Goal: Task Accomplishment & Management: Use online tool/utility

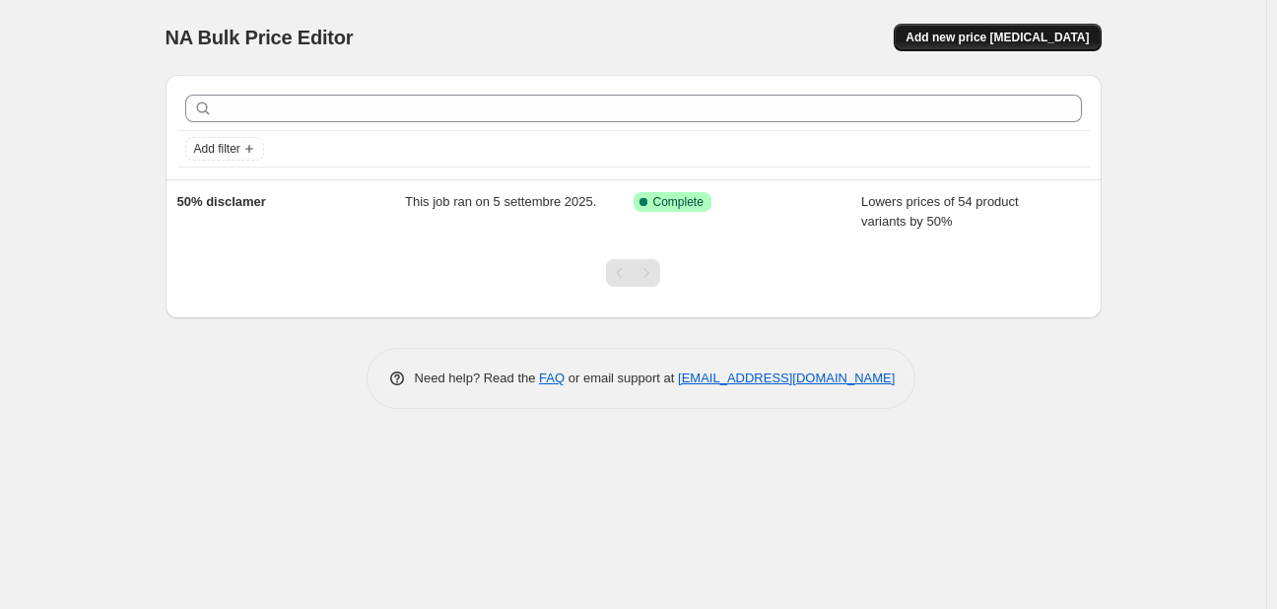
click at [1028, 41] on span "Add new price change job" at bounding box center [997, 38] width 183 height 16
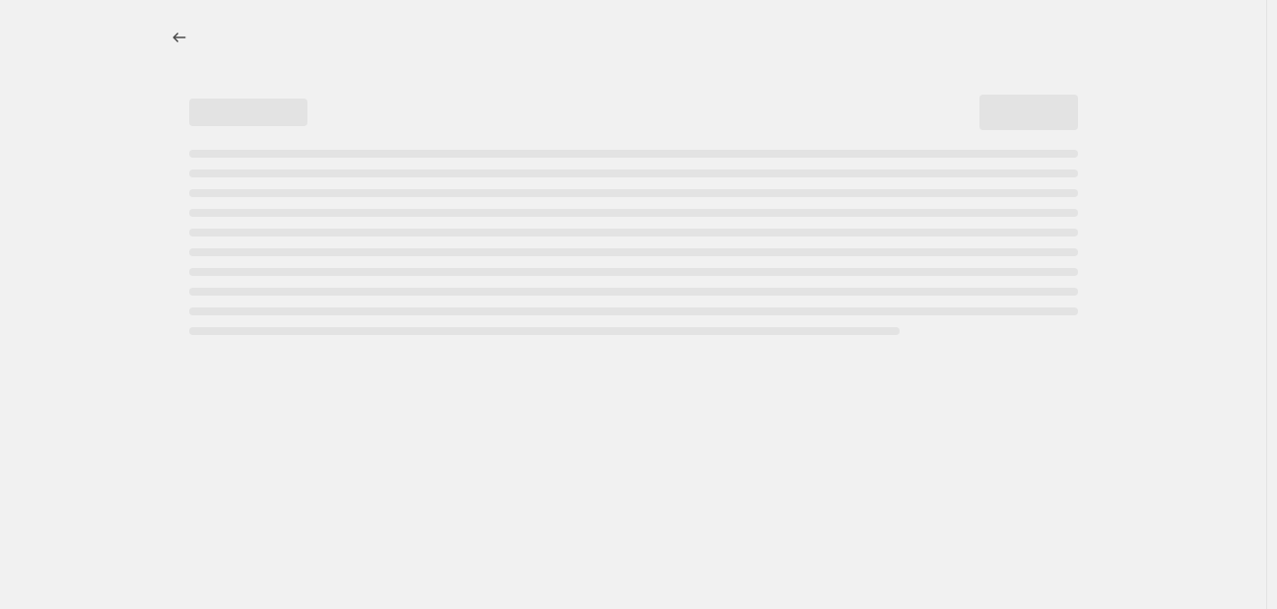
select select "percentage"
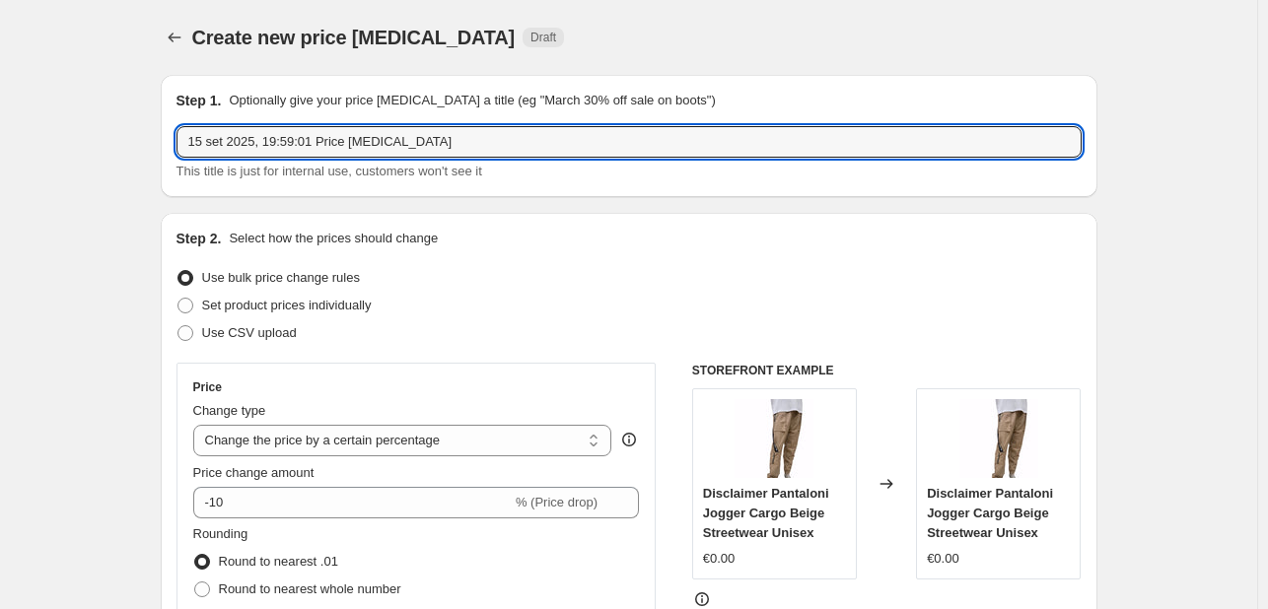
drag, startPoint x: 287, startPoint y: 159, endPoint x: -37, endPoint y: 139, distance: 324.9
click at [0, 139] on html "Home Settings Plans Skip to content Create new price change job. This page is r…" at bounding box center [634, 304] width 1268 height 609
type input "t"
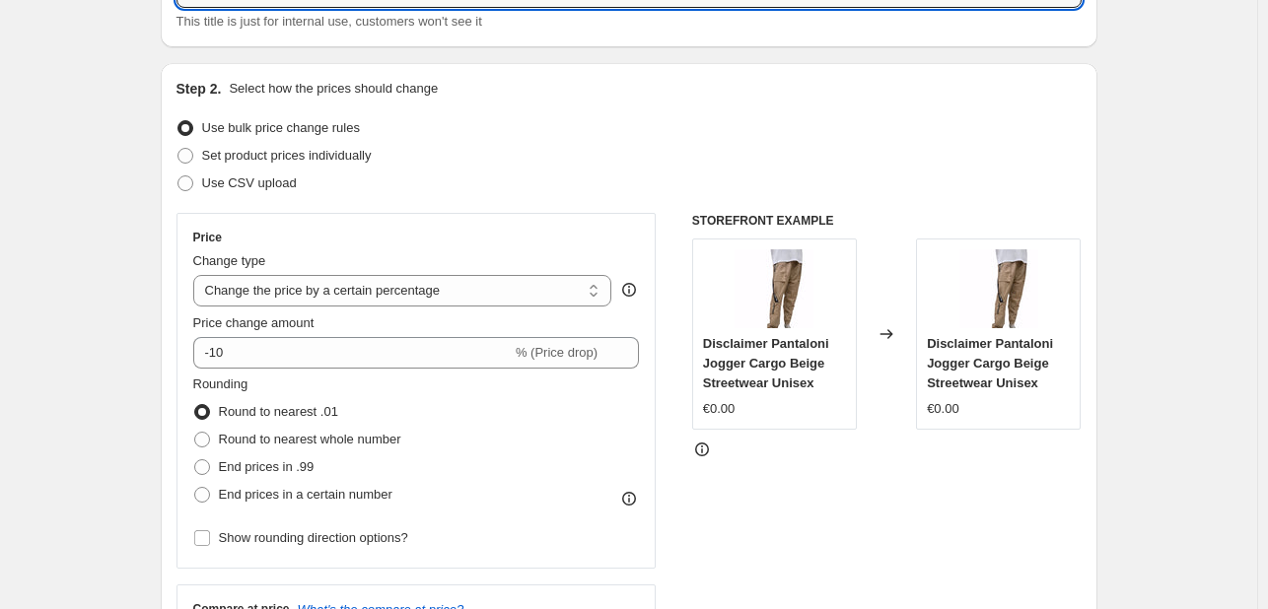
scroll to position [161, 0]
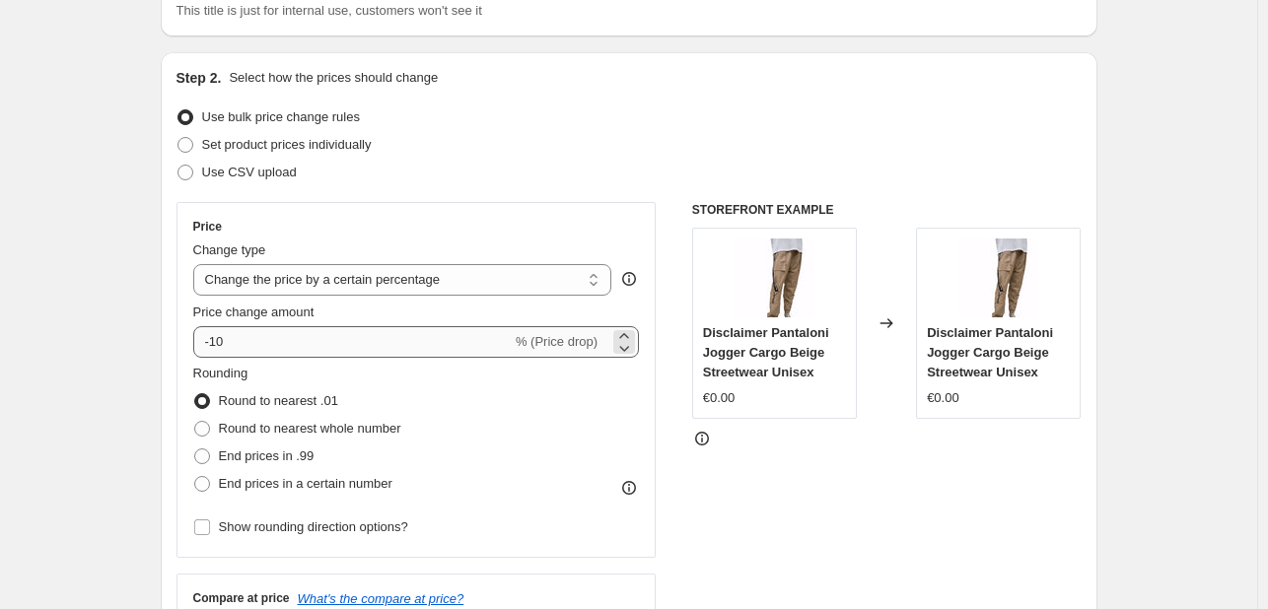
type input "Tutti a 50%"
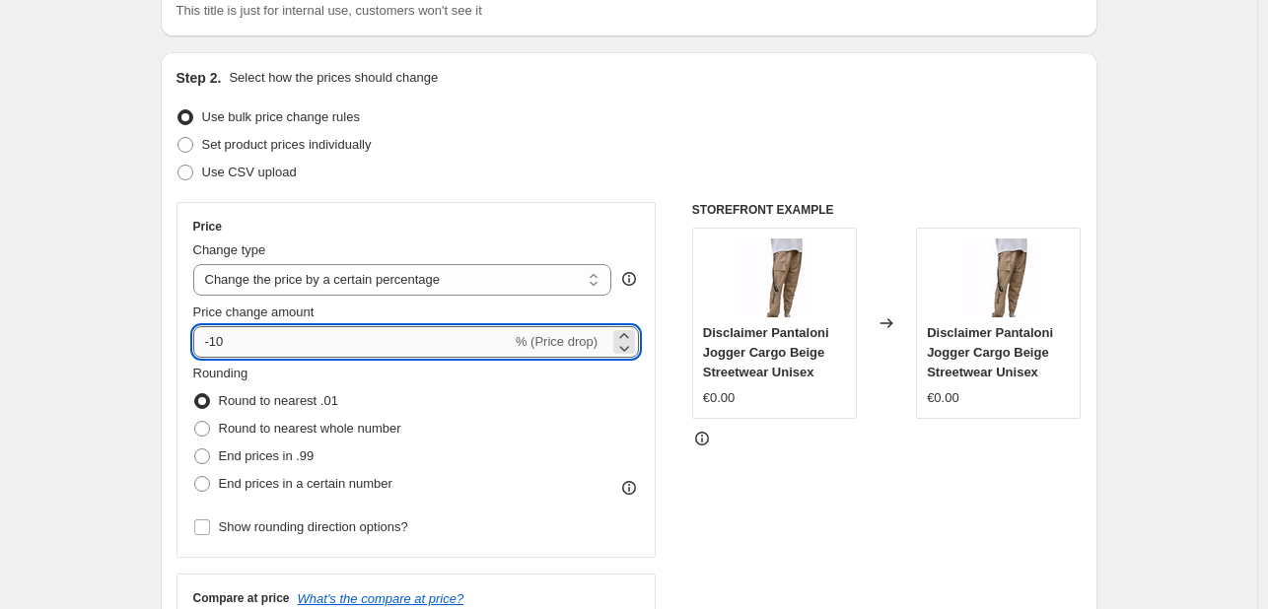
click at [371, 332] on input "-10" at bounding box center [352, 342] width 318 height 32
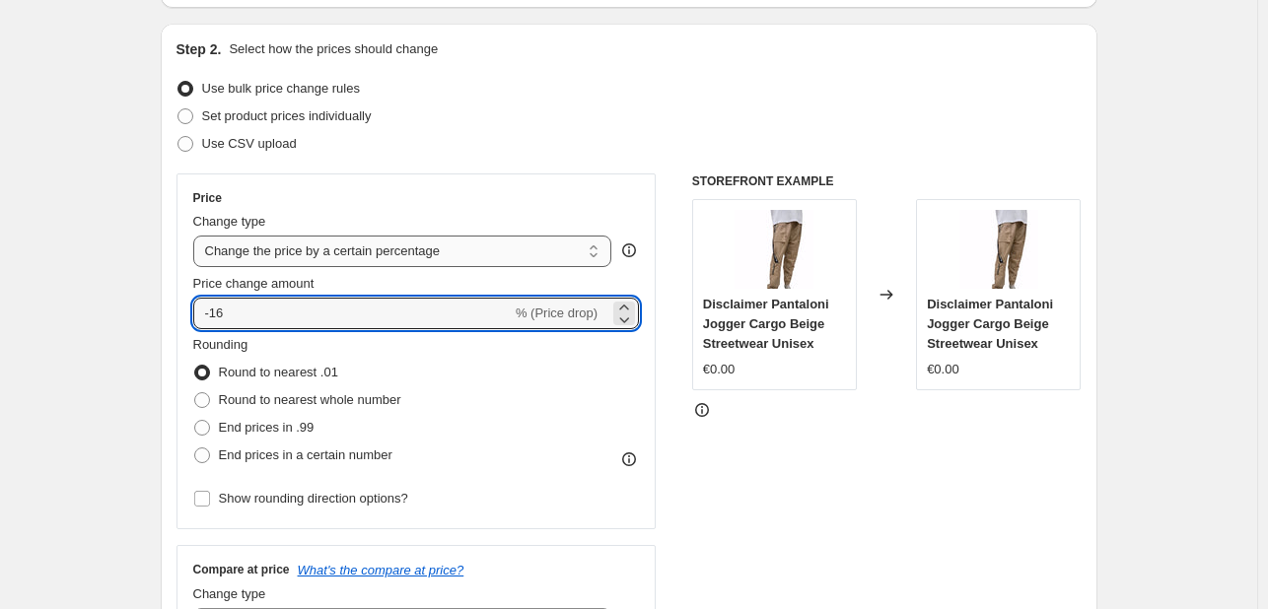
click at [472, 253] on select "Change the price to a certain amount Change the price by a certain amount Chang…" at bounding box center [402, 252] width 419 height 32
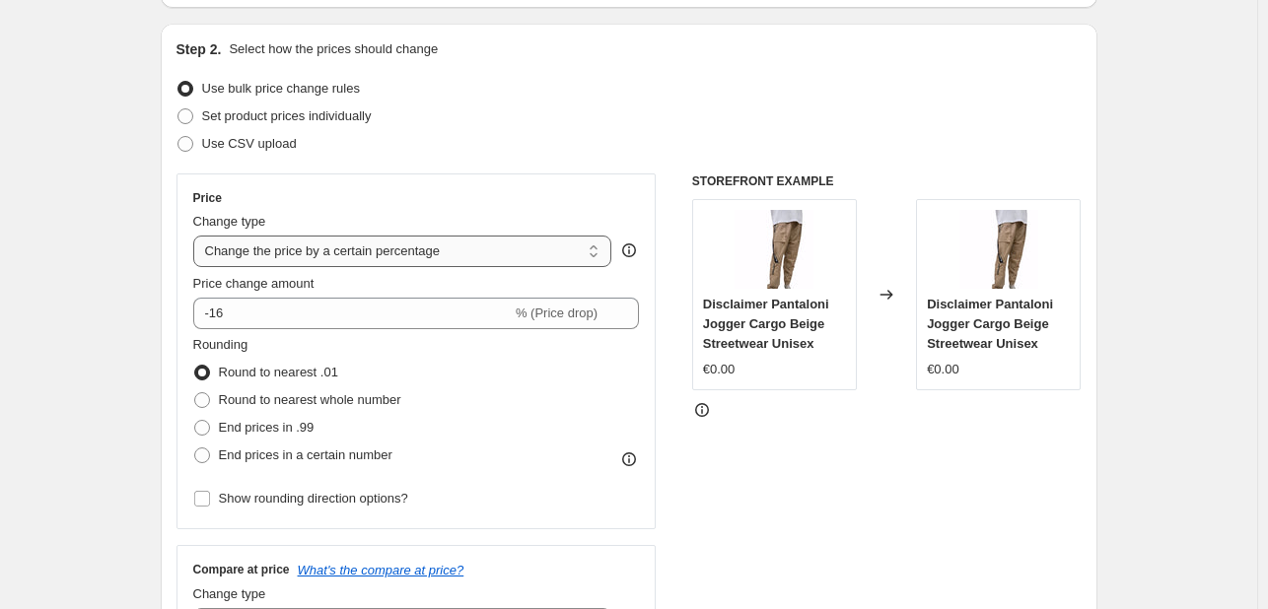
click at [197, 236] on select "Change the price to a certain amount Change the price by a certain amount Chang…" at bounding box center [402, 252] width 419 height 32
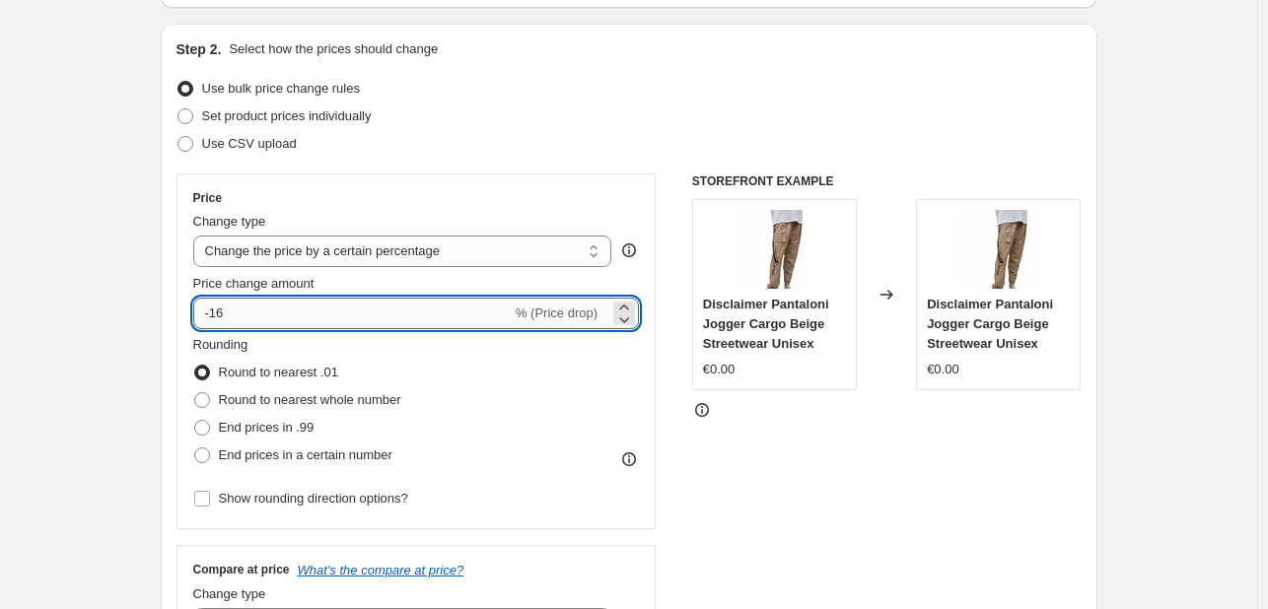
click at [316, 307] on input "-16" at bounding box center [352, 314] width 318 height 32
type input "-4"
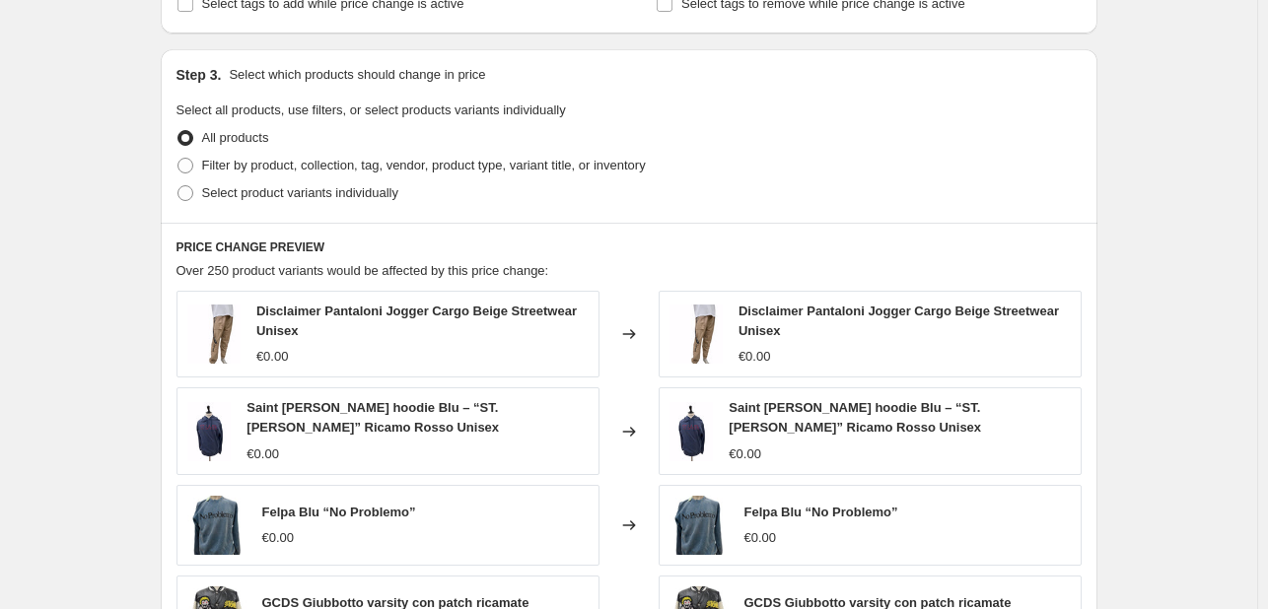
scroll to position [887, 0]
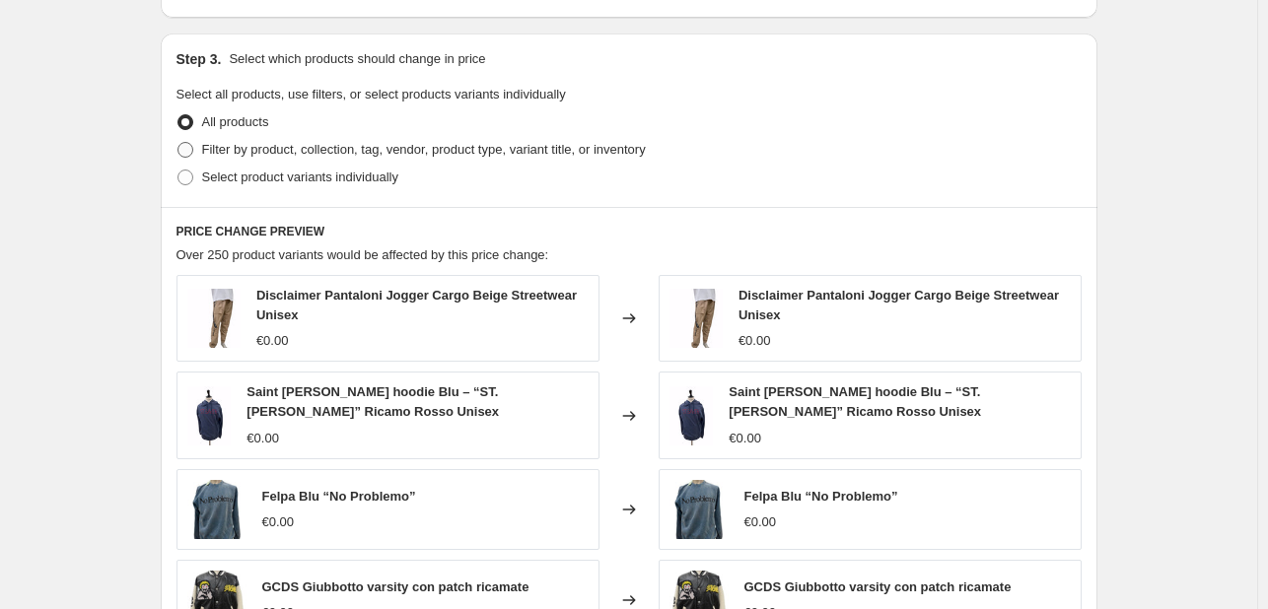
type input "-78"
click at [264, 151] on span "Filter by product, collection, tag, vendor, product type, variant title, or inv…" at bounding box center [424, 149] width 444 height 15
click at [178, 143] on input "Filter by product, collection, tag, vendor, product type, variant title, or inv…" at bounding box center [177, 142] width 1 height 1
radio input "true"
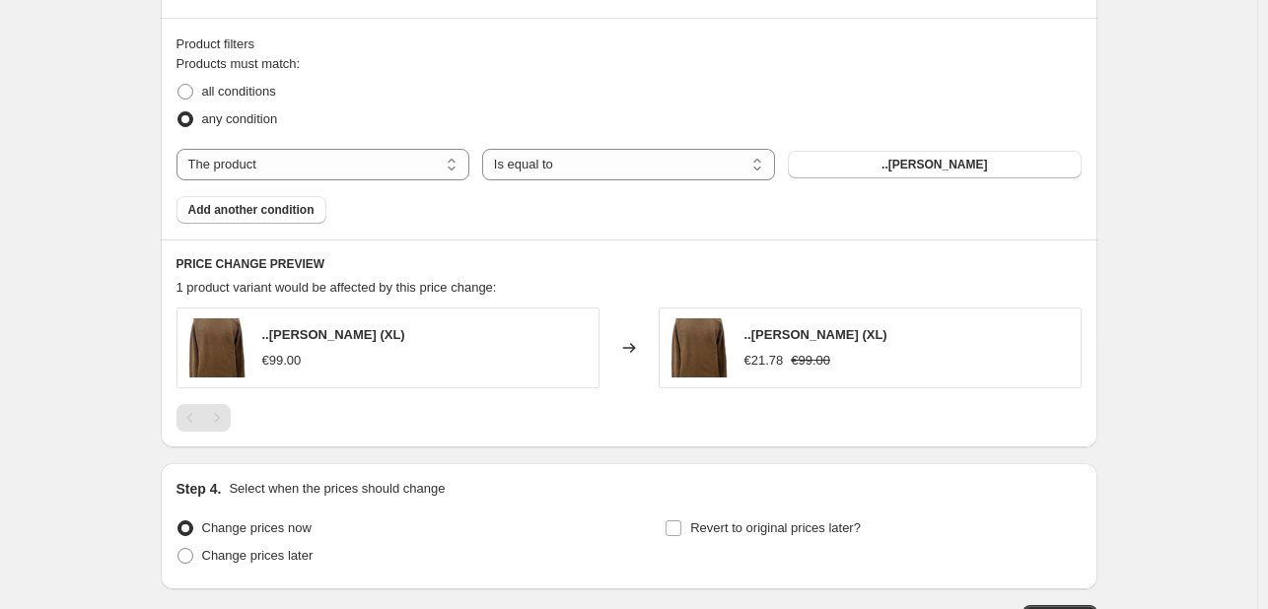
scroll to position [1076, 0]
click at [332, 174] on select "The product The product's collection The product's tag The product's vendor The…" at bounding box center [322, 165] width 293 height 32
select select "collection"
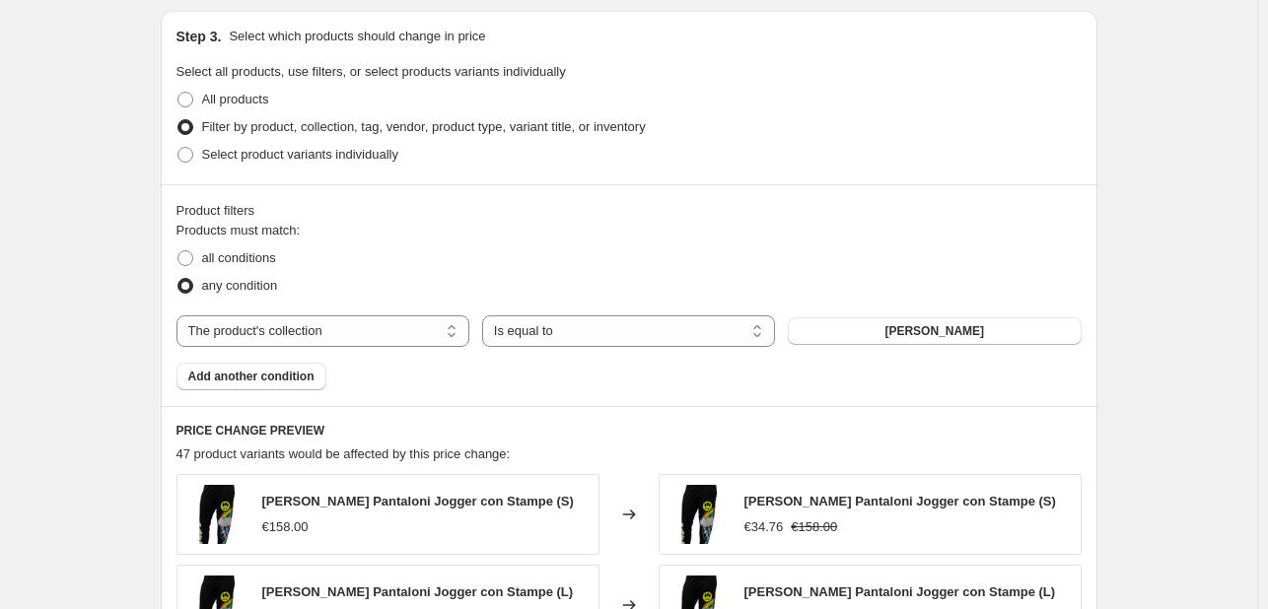
scroll to position [904, 0]
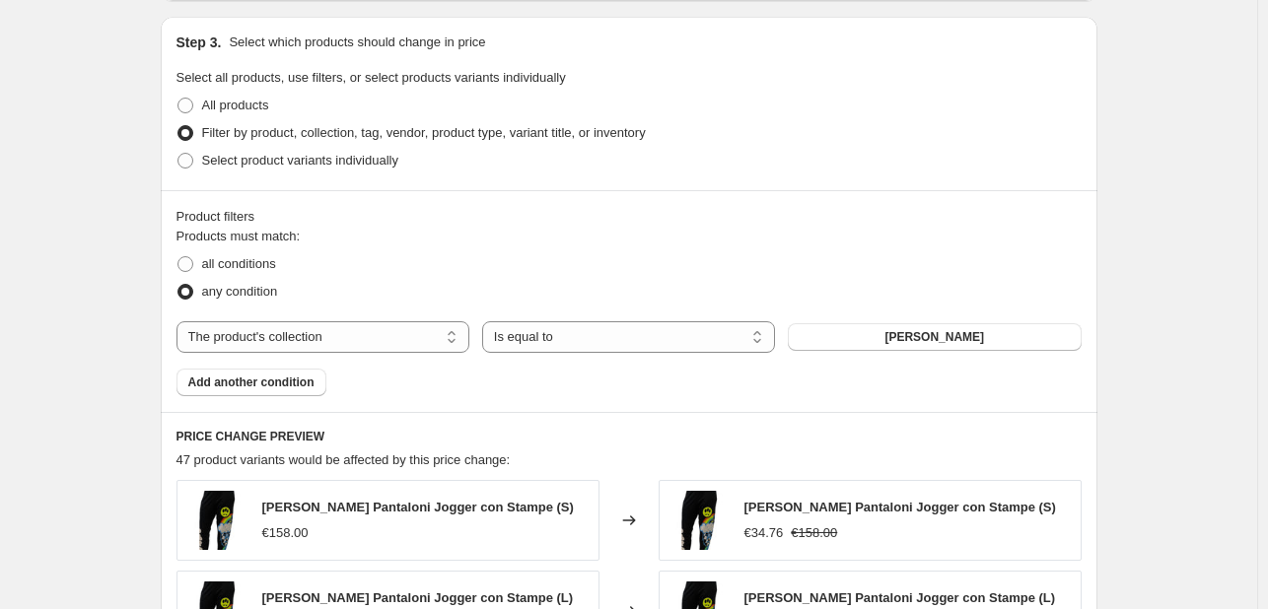
click at [885, 317] on div "Products must match: all conditions any condition The product The product's col…" at bounding box center [628, 312] width 905 height 170
click at [871, 328] on button "Barrow" at bounding box center [934, 337] width 293 height 28
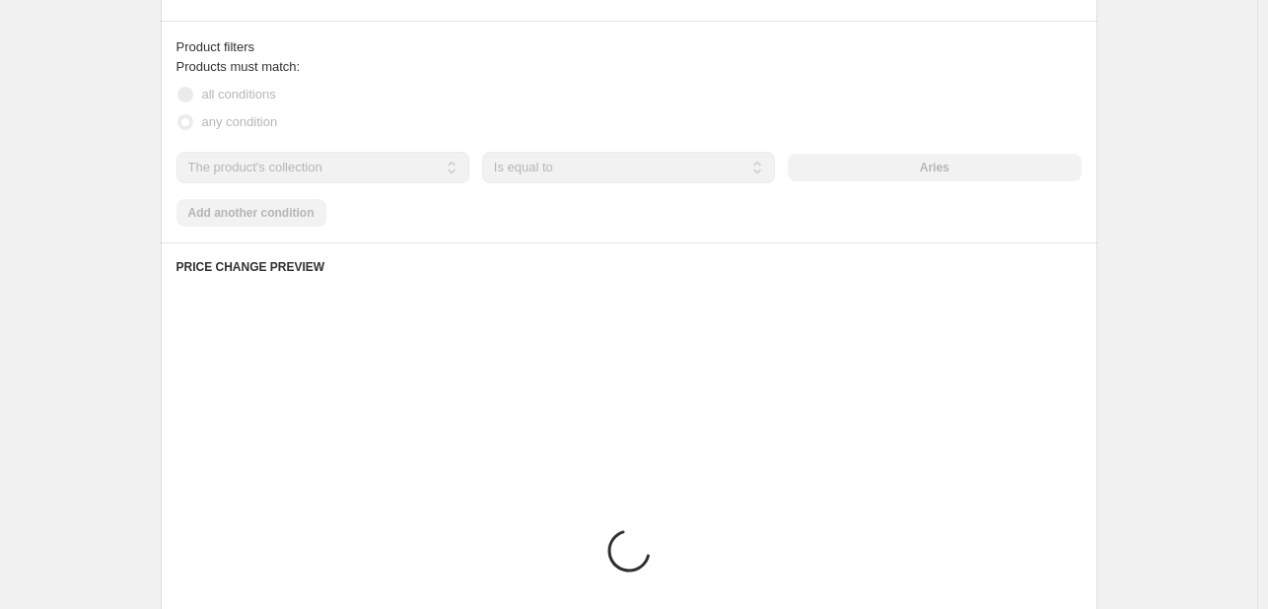
scroll to position [1072, 0]
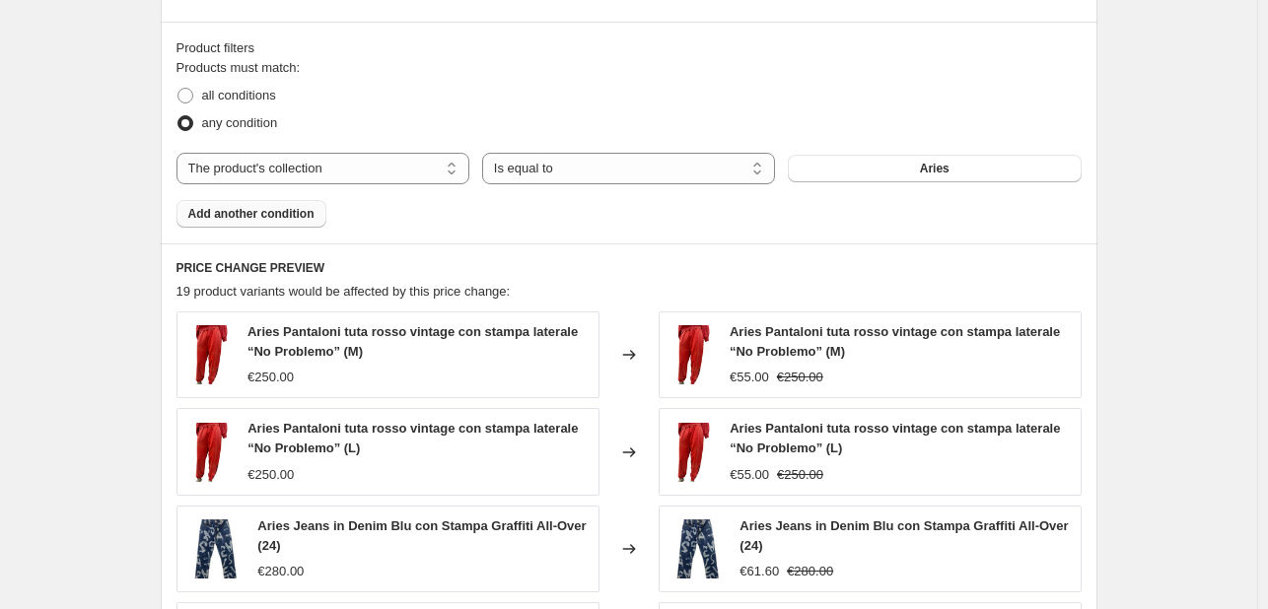
click at [290, 212] on span "Add another condition" at bounding box center [251, 214] width 126 height 16
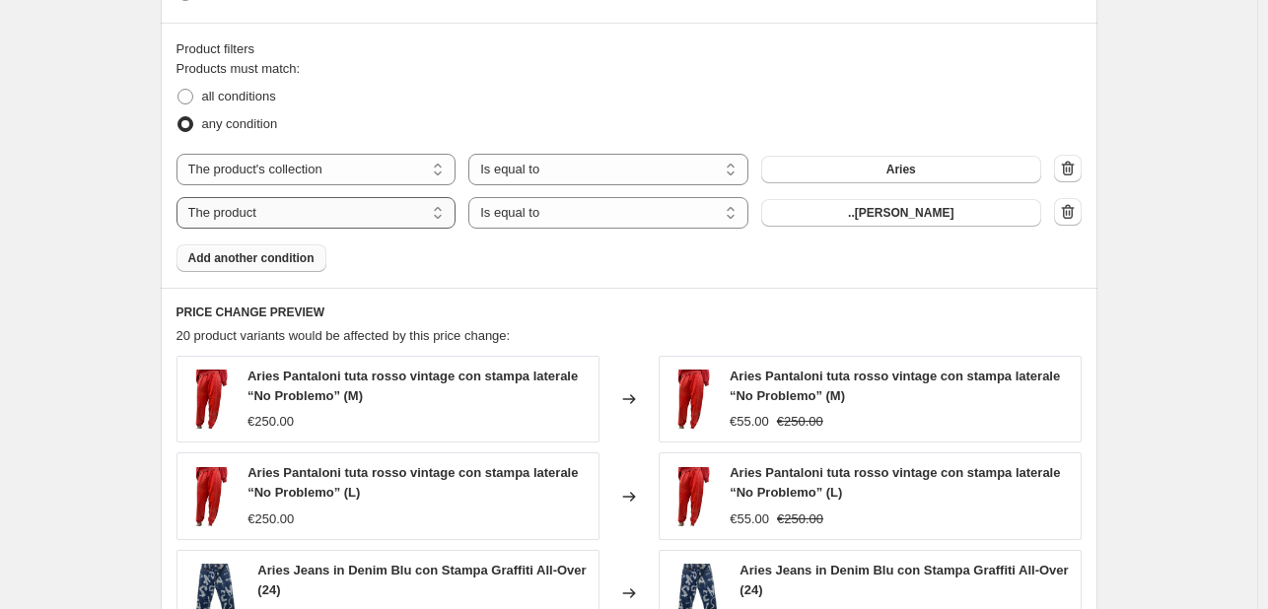
scroll to position [1130, 0]
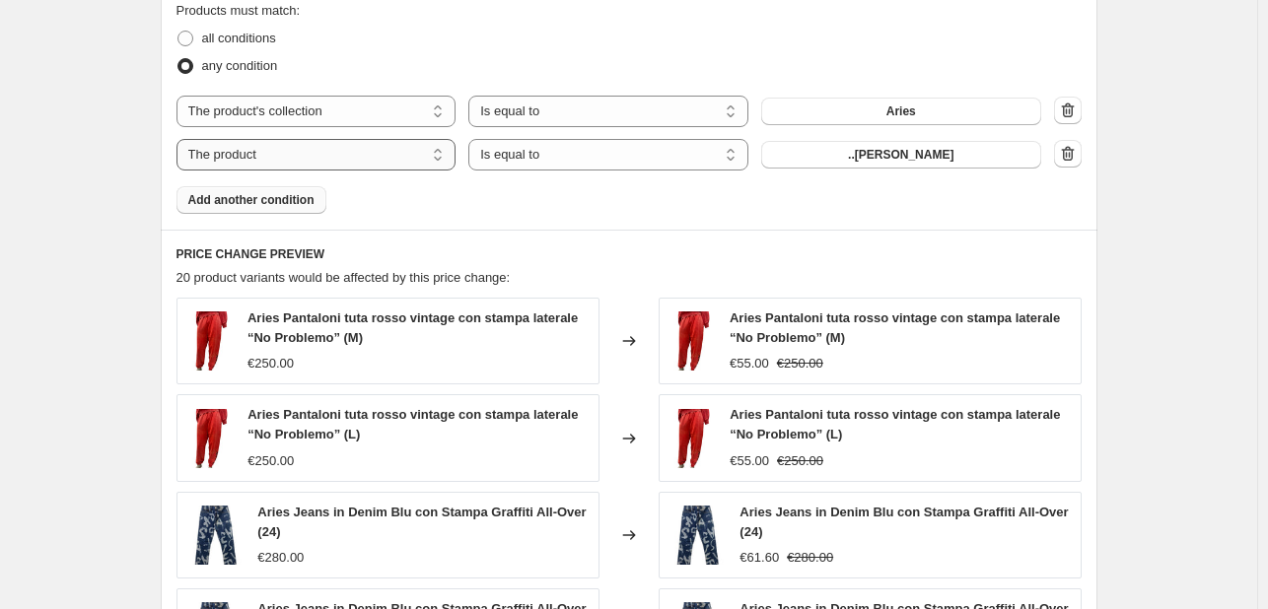
click at [398, 167] on select "The product The product's collection The product's tag The product's vendor The…" at bounding box center [316, 155] width 280 height 32
select select "collection"
click at [961, 163] on button "Aries" at bounding box center [901, 155] width 280 height 28
click at [959, 161] on button "Barrow" at bounding box center [901, 155] width 280 height 28
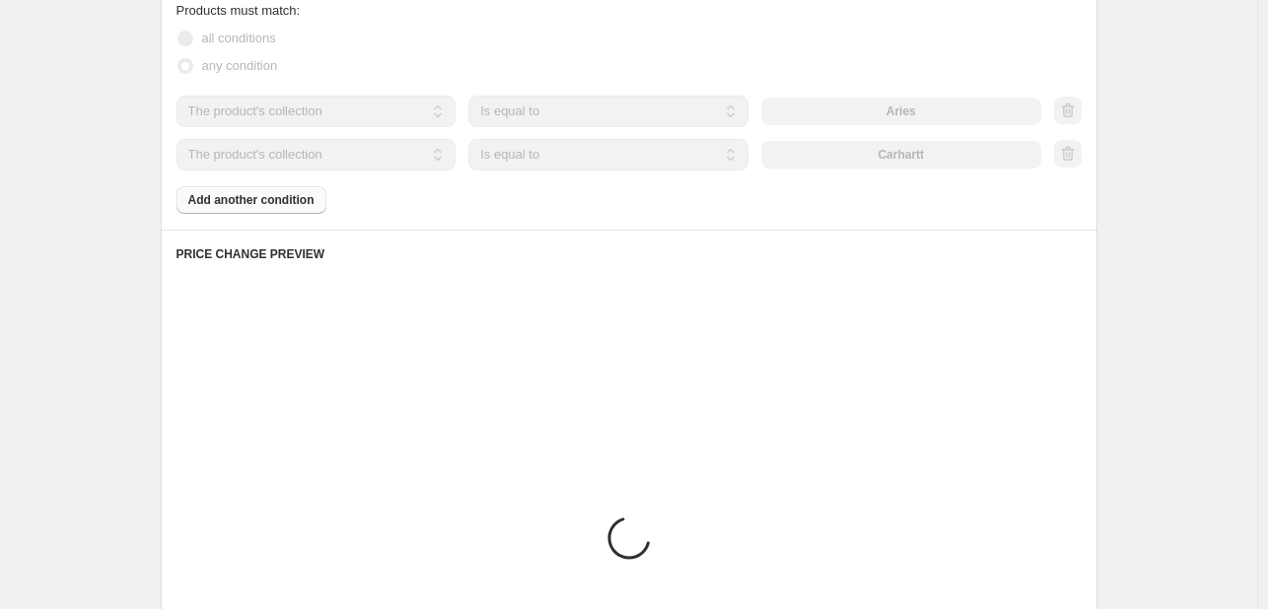
click at [273, 206] on div "Products must match: all conditions any condition The product The product's col…" at bounding box center [628, 107] width 905 height 213
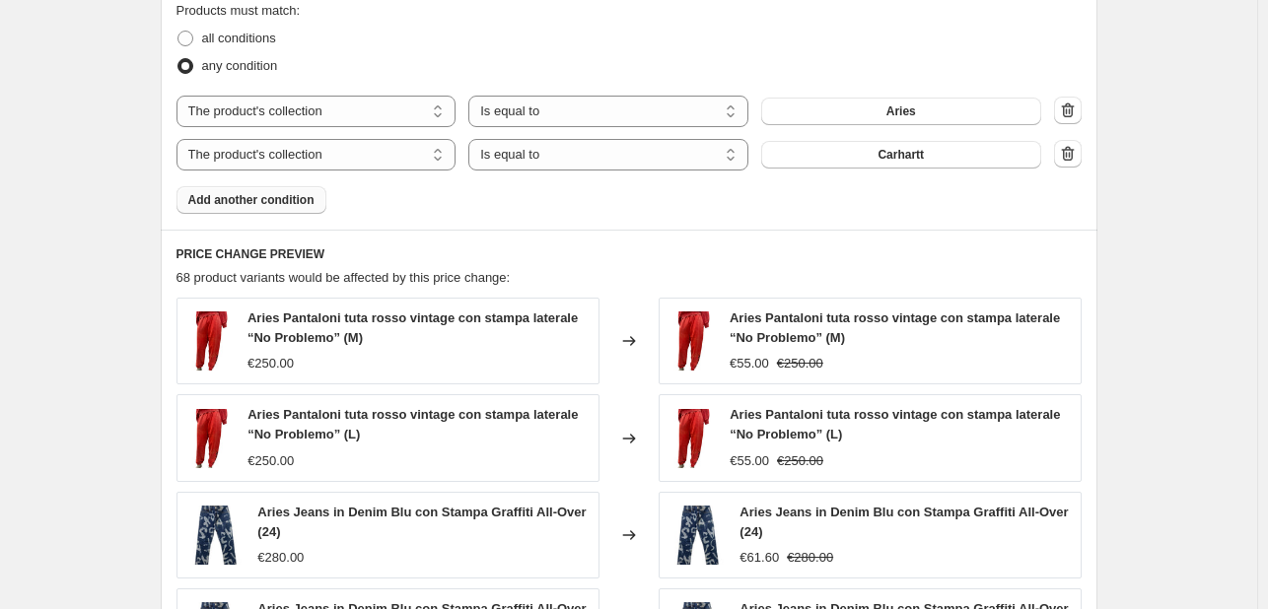
click at [292, 197] on span "Add another condition" at bounding box center [251, 200] width 126 height 16
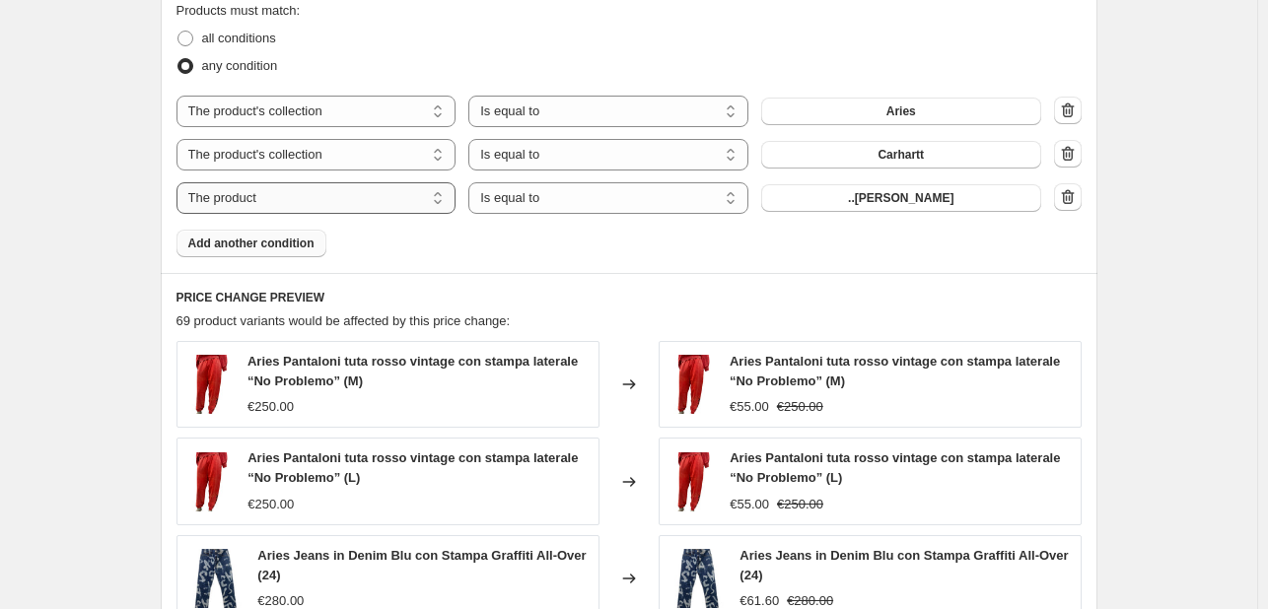
click at [375, 195] on select "The product The product's collection The product's tag The product's vendor The…" at bounding box center [316, 198] width 280 height 32
select select "collection"
click at [924, 205] on button "Aries" at bounding box center [901, 198] width 280 height 28
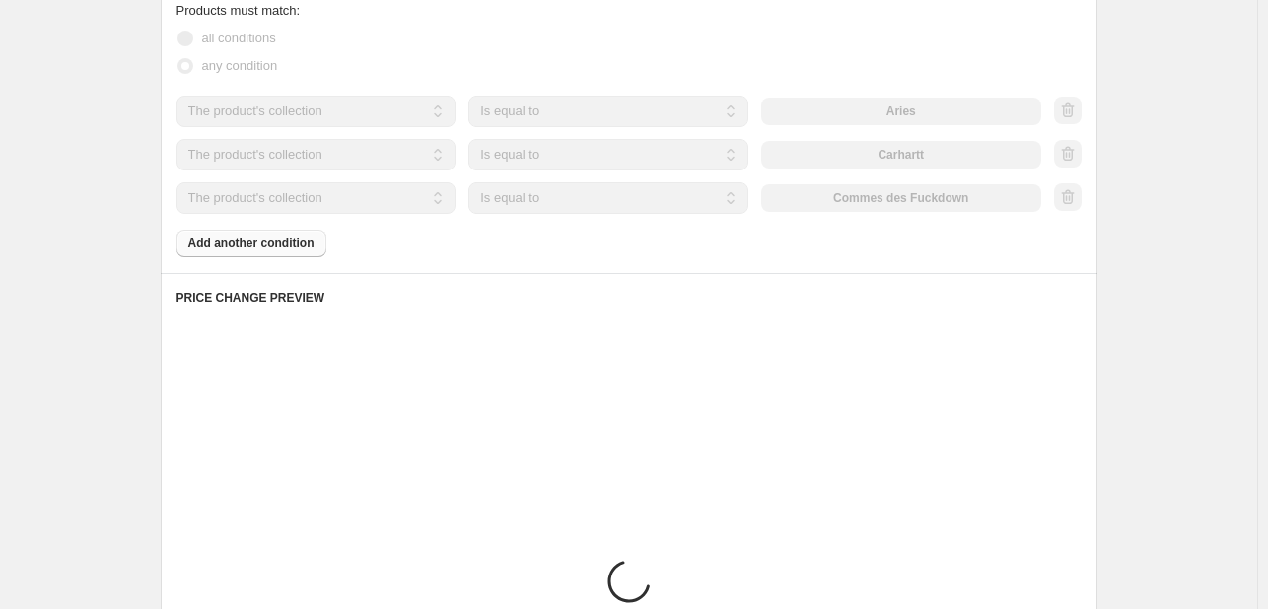
click at [215, 242] on div "Products must match: all conditions any condition The product The product's col…" at bounding box center [628, 129] width 905 height 256
click at [217, 241] on div "Products must match: all conditions any condition The product The product's col…" at bounding box center [628, 129] width 905 height 256
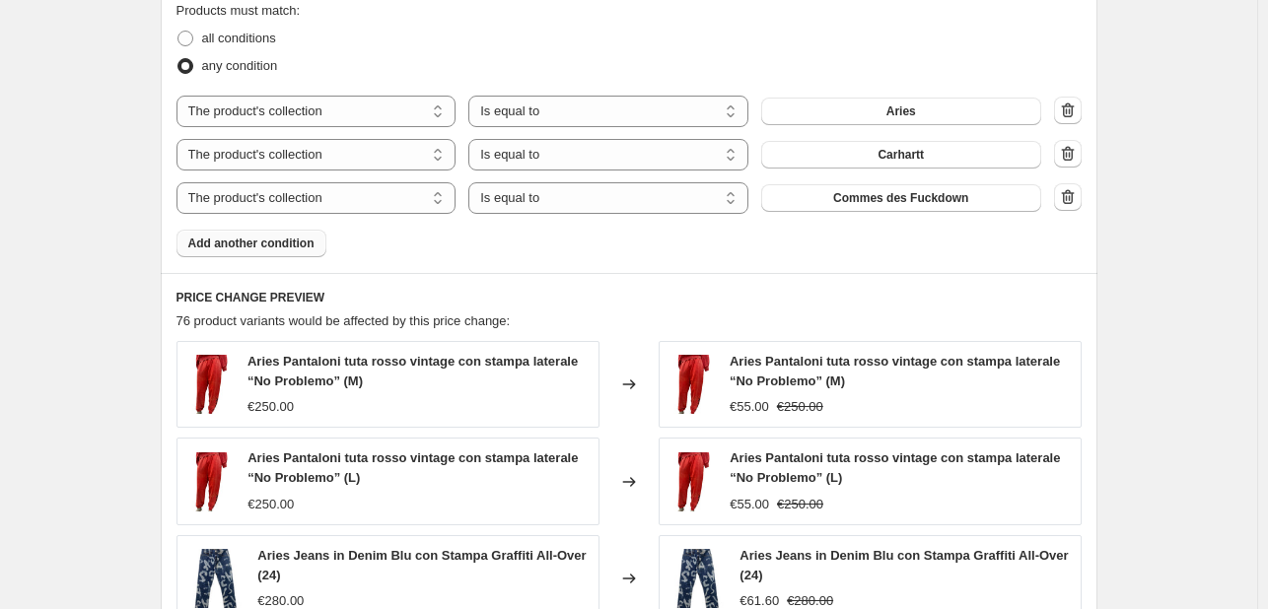
click at [288, 240] on span "Add another condition" at bounding box center [251, 244] width 126 height 16
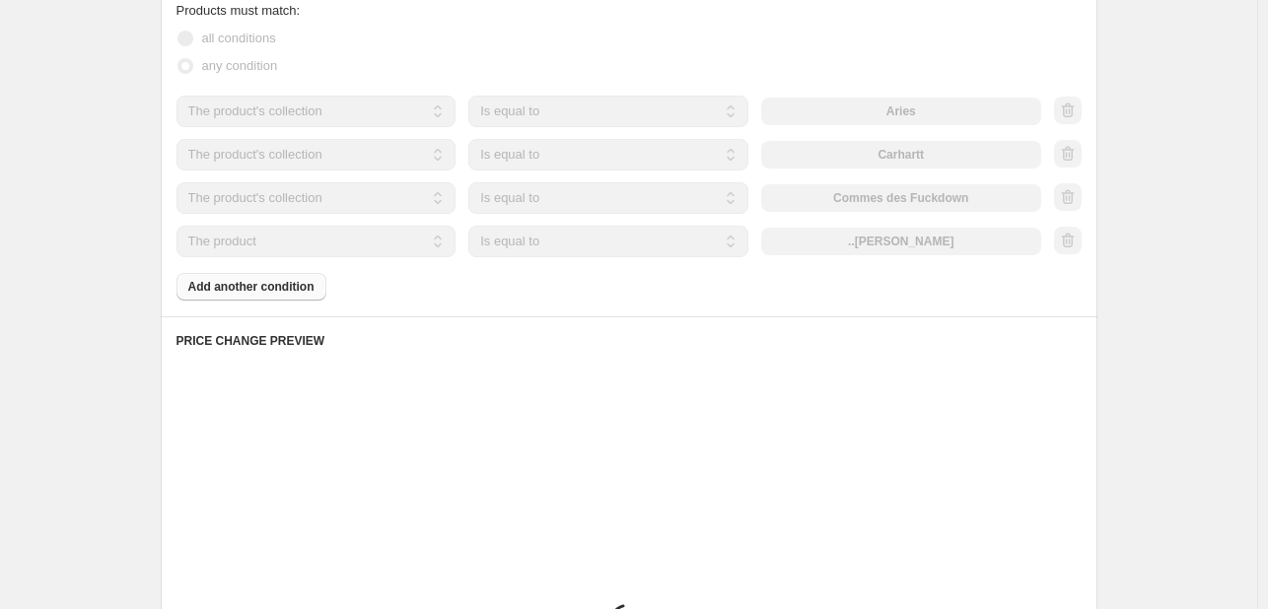
click at [436, 237] on select "The product The product's collection The product's tag The product's vendor The…" at bounding box center [316, 242] width 280 height 32
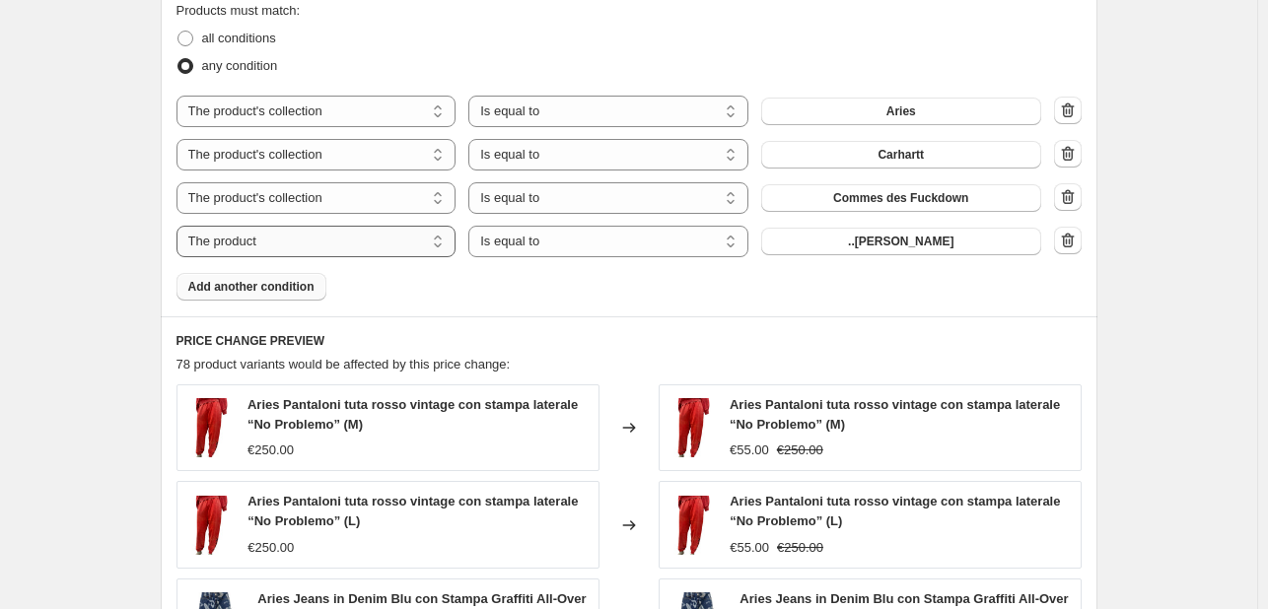
click at [436, 237] on select "The product The product's collection The product's tag The product's vendor The…" at bounding box center [316, 242] width 280 height 32
select select "collection"
click at [895, 234] on button "Aries" at bounding box center [901, 242] width 280 height 28
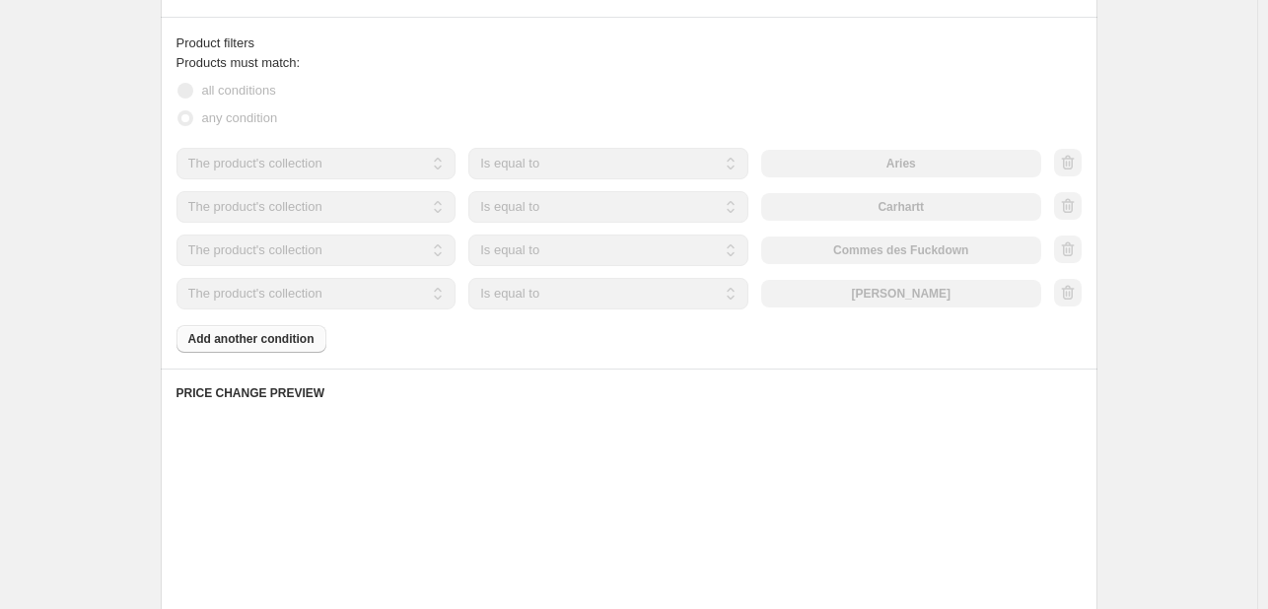
scroll to position [1078, 0]
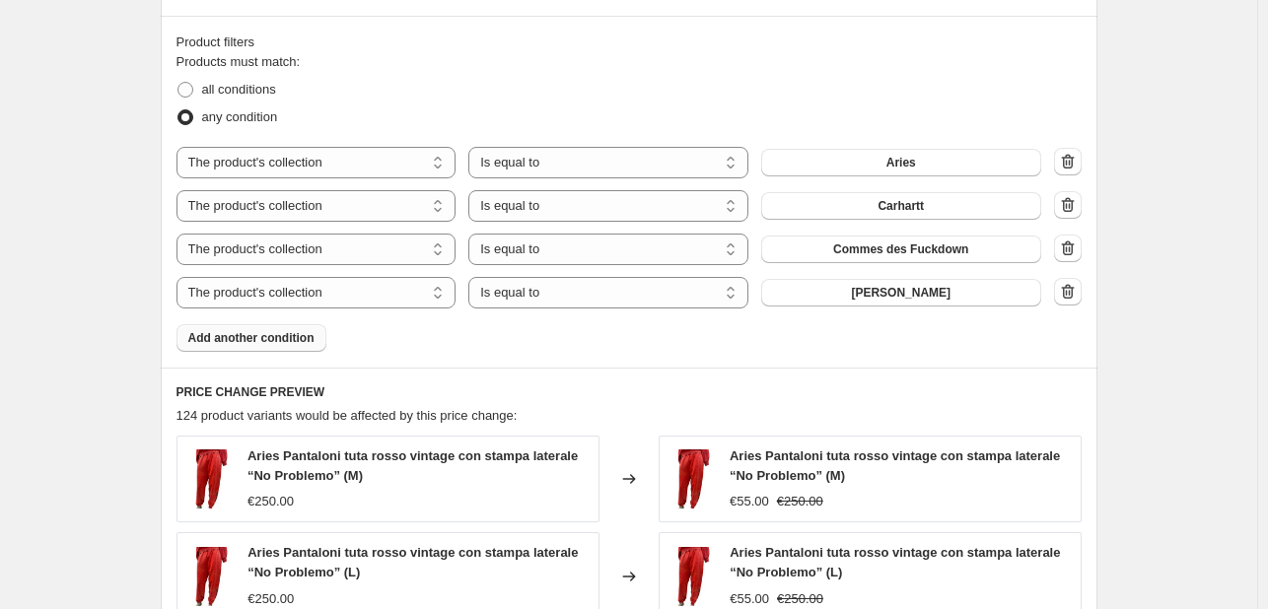
click at [285, 335] on span "Add another condition" at bounding box center [251, 338] width 126 height 16
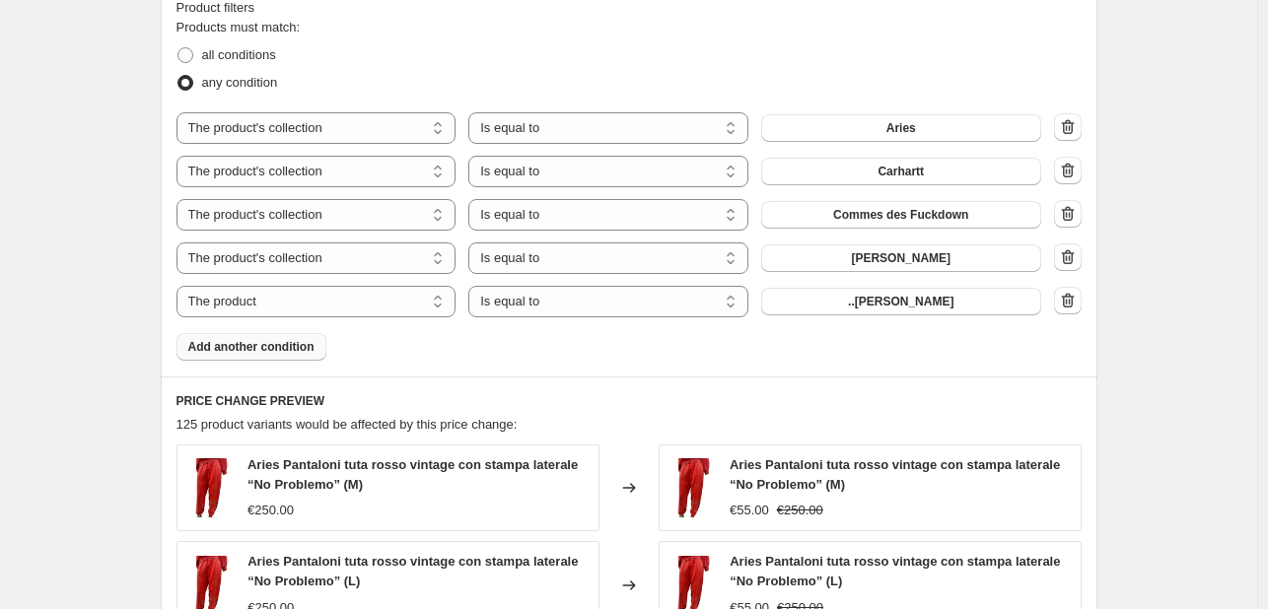
scroll to position [1114, 0]
click at [378, 310] on select "The product The product's collection The product's tag The product's vendor The…" at bounding box center [316, 301] width 280 height 32
select select "collection"
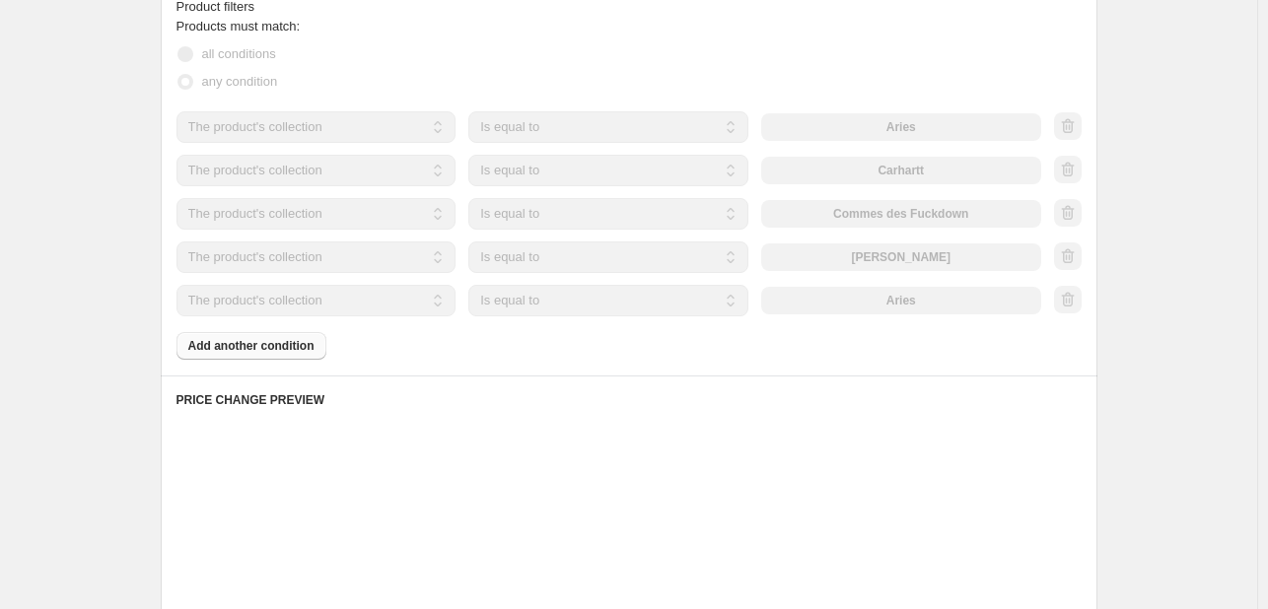
click at [888, 316] on div "Products must match: all conditions any condition The product The product's col…" at bounding box center [628, 188] width 905 height 343
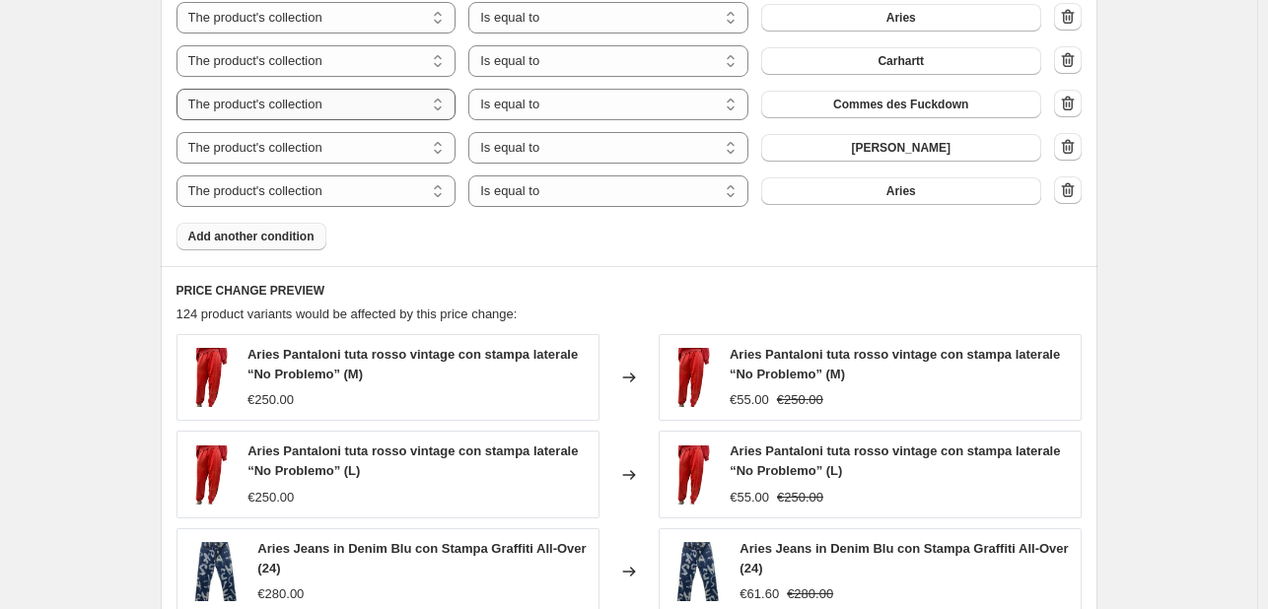
scroll to position [1224, 0]
click at [915, 189] on span "Aries" at bounding box center [901, 190] width 30 height 16
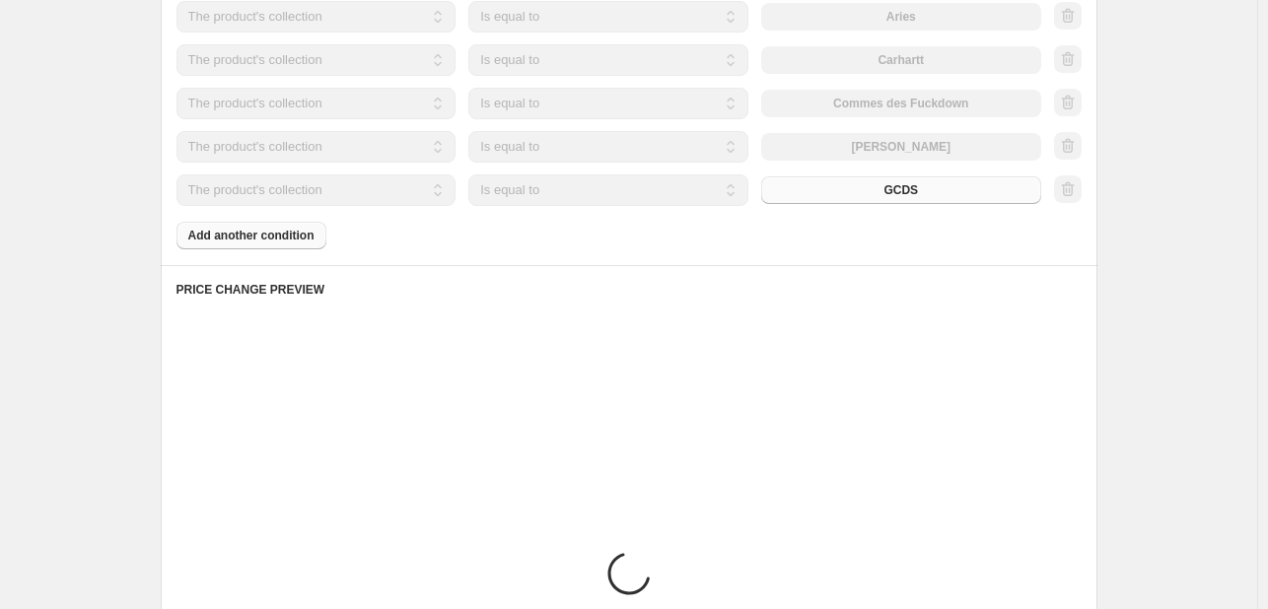
click at [290, 238] on div "Products must match: all conditions any condition The product The product's col…" at bounding box center [628, 77] width 905 height 343
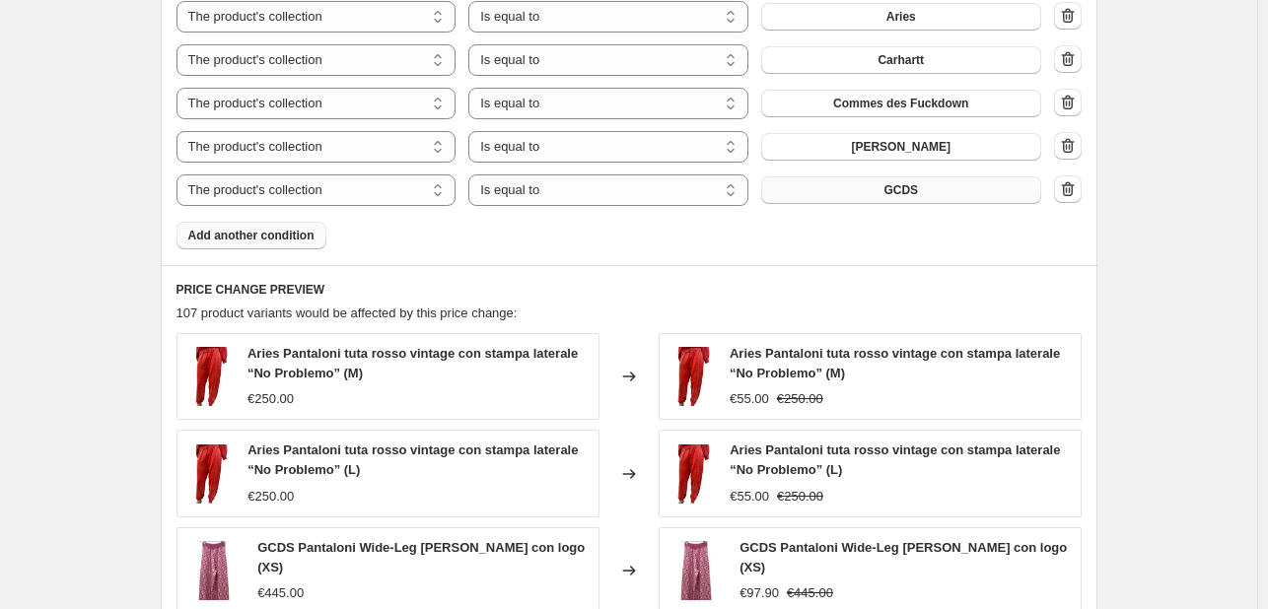
click at [290, 238] on span "Add another condition" at bounding box center [251, 236] width 126 height 16
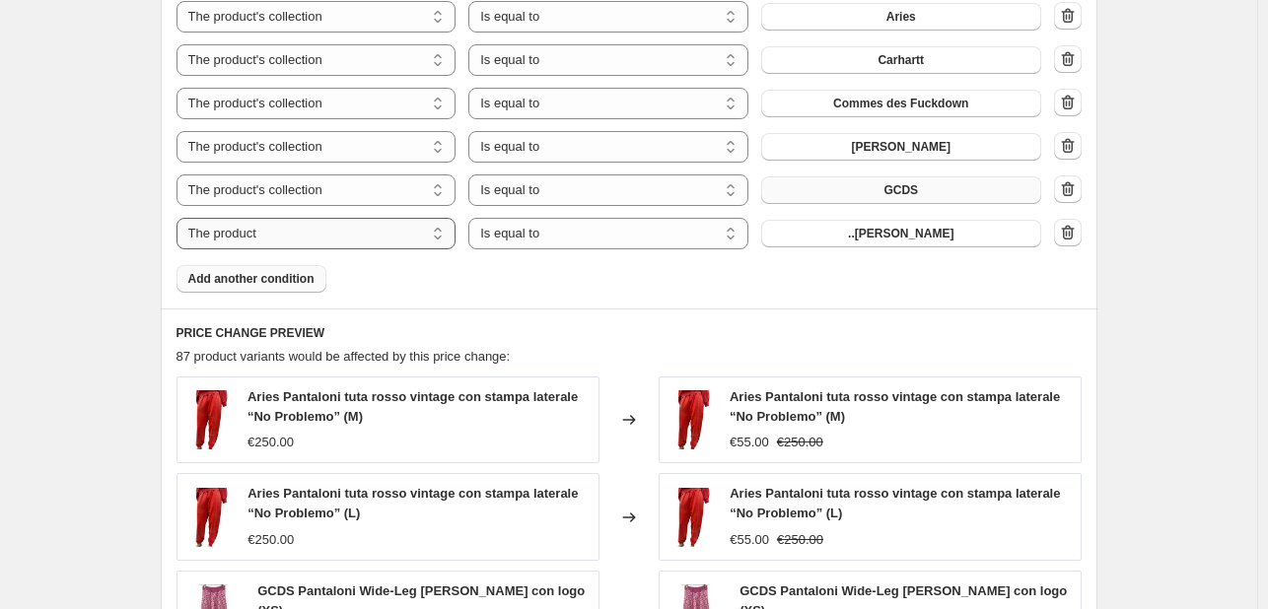
click at [394, 238] on select "The product The product's collection The product's tag The product's vendor The…" at bounding box center [316, 234] width 280 height 32
select select "collection"
click at [616, 229] on select "Is equal to Is not equal to" at bounding box center [608, 234] width 280 height 32
click at [905, 226] on span "Aries" at bounding box center [901, 234] width 30 height 16
click at [296, 271] on span "Add another condition" at bounding box center [251, 279] width 126 height 16
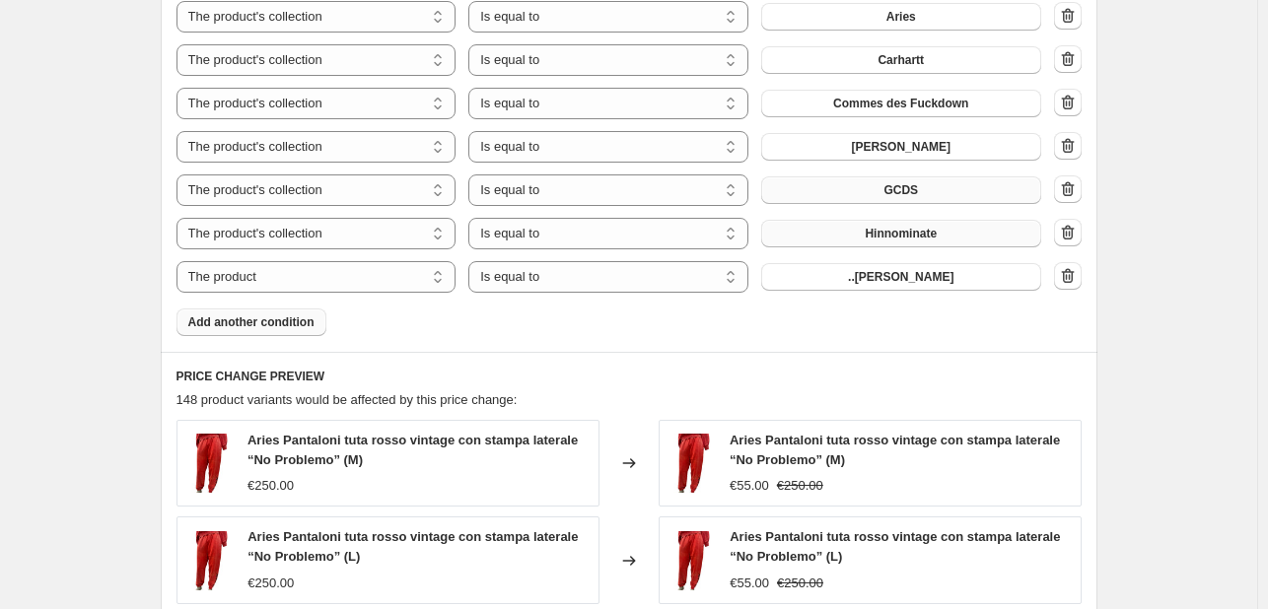
scroll to position [1310, 0]
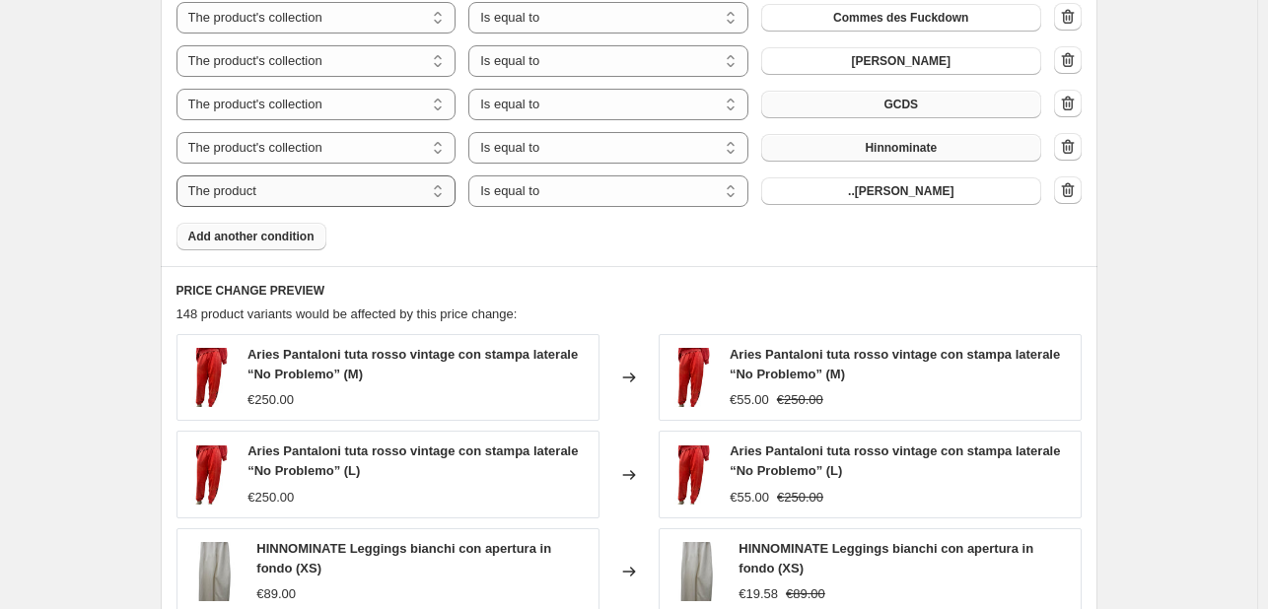
click at [362, 198] on select "The product The product's collection The product's tag The product's vendor The…" at bounding box center [316, 191] width 280 height 32
select select "collection"
click at [920, 201] on button "Aries" at bounding box center [901, 191] width 280 height 28
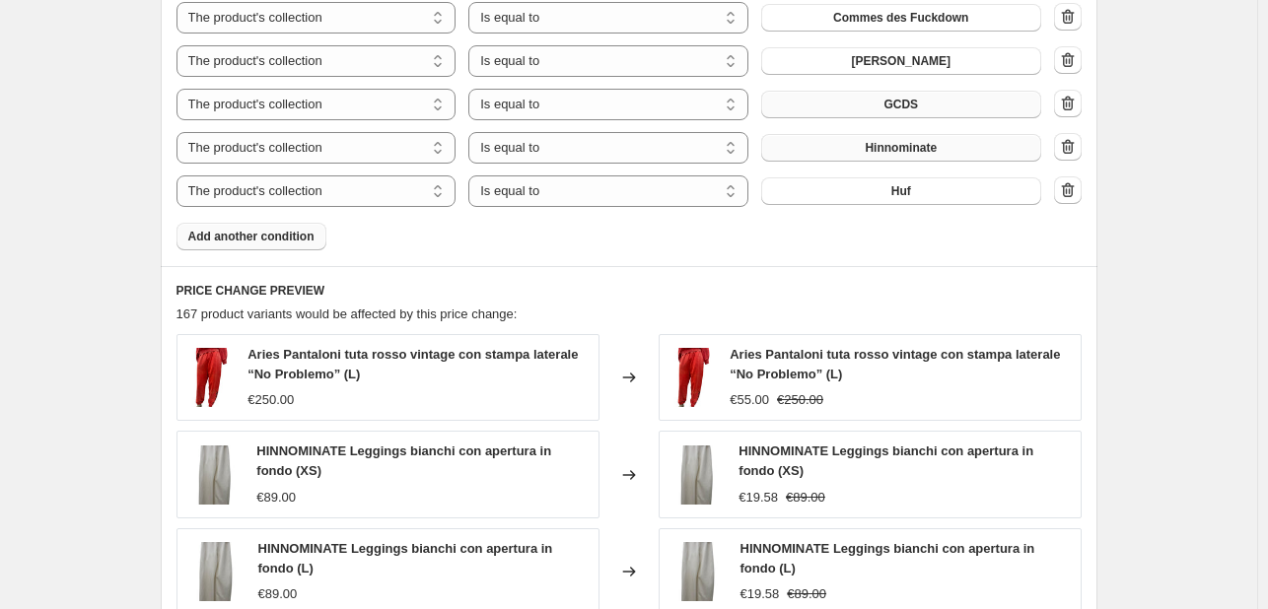
scroll to position [1326, 0]
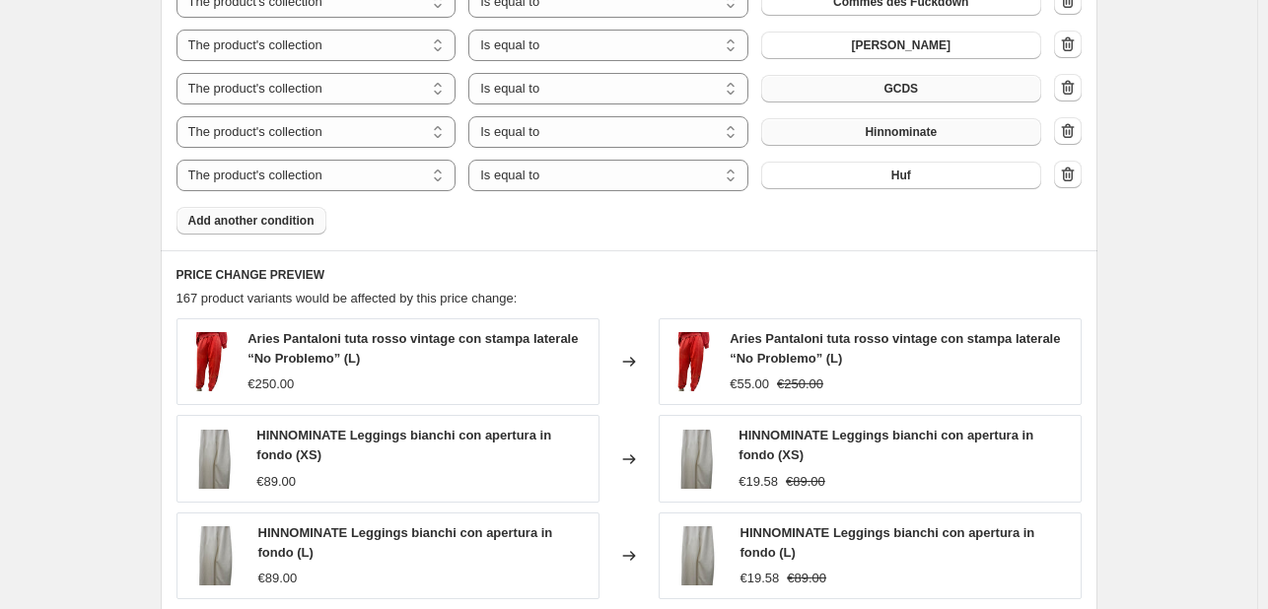
click at [308, 222] on span "Add another condition" at bounding box center [251, 221] width 126 height 16
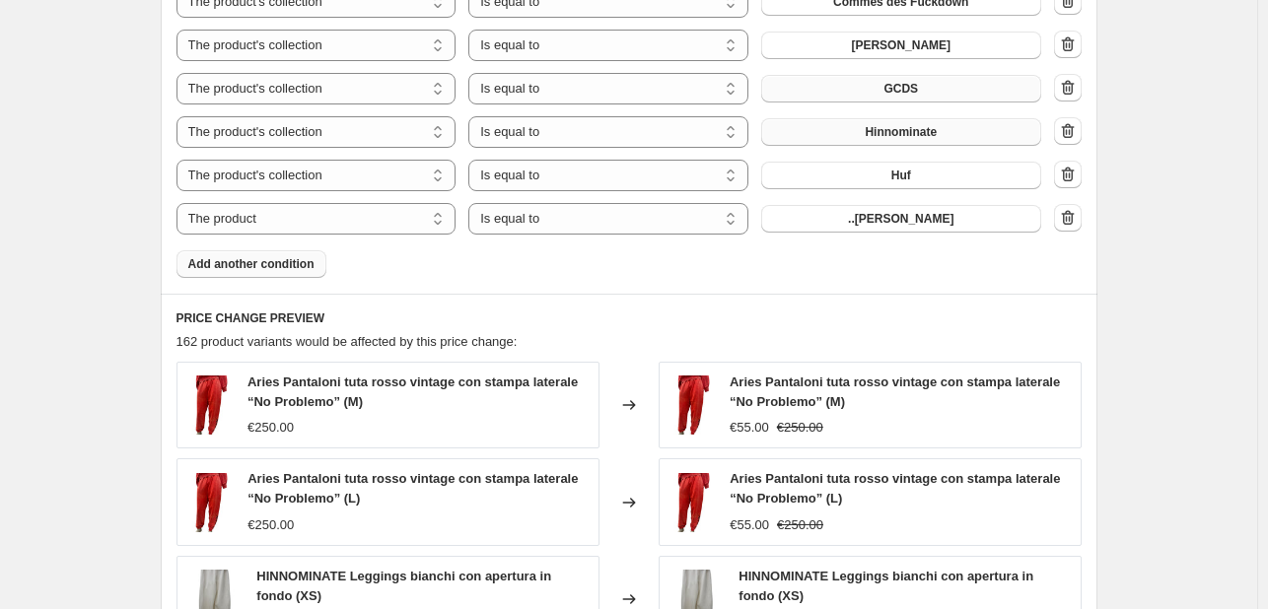
scroll to position [1361, 0]
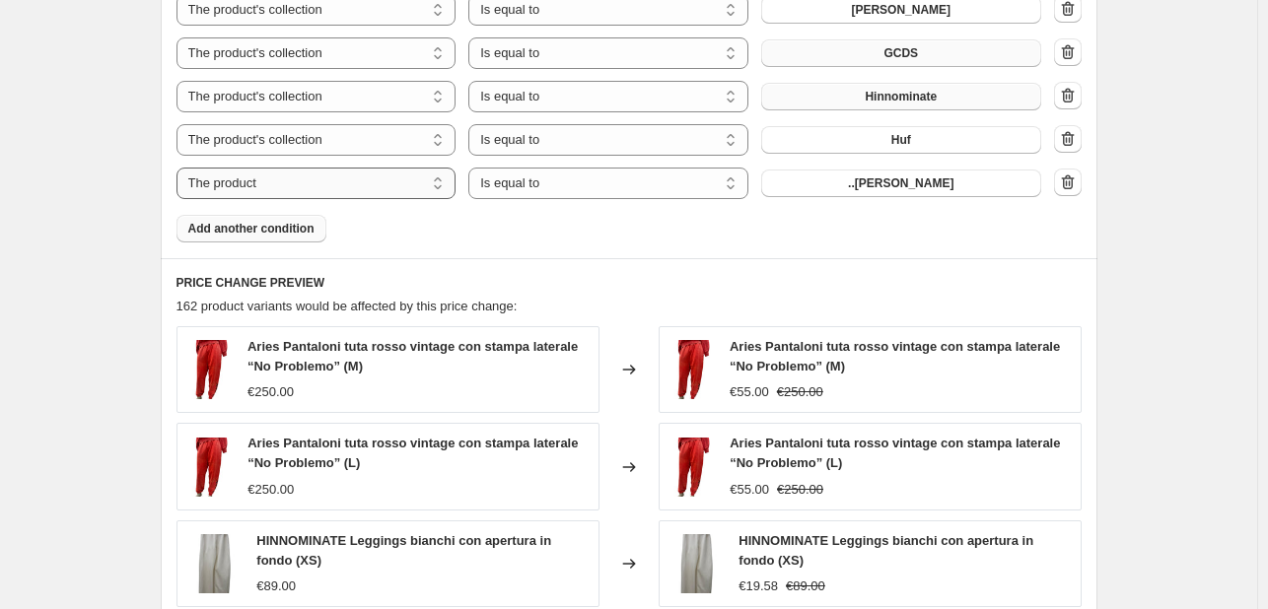
click at [377, 193] on select "The product The product's collection The product's tag The product's vendor The…" at bounding box center [316, 184] width 280 height 32
select select "collection"
click at [820, 176] on button "Aries" at bounding box center [901, 184] width 280 height 28
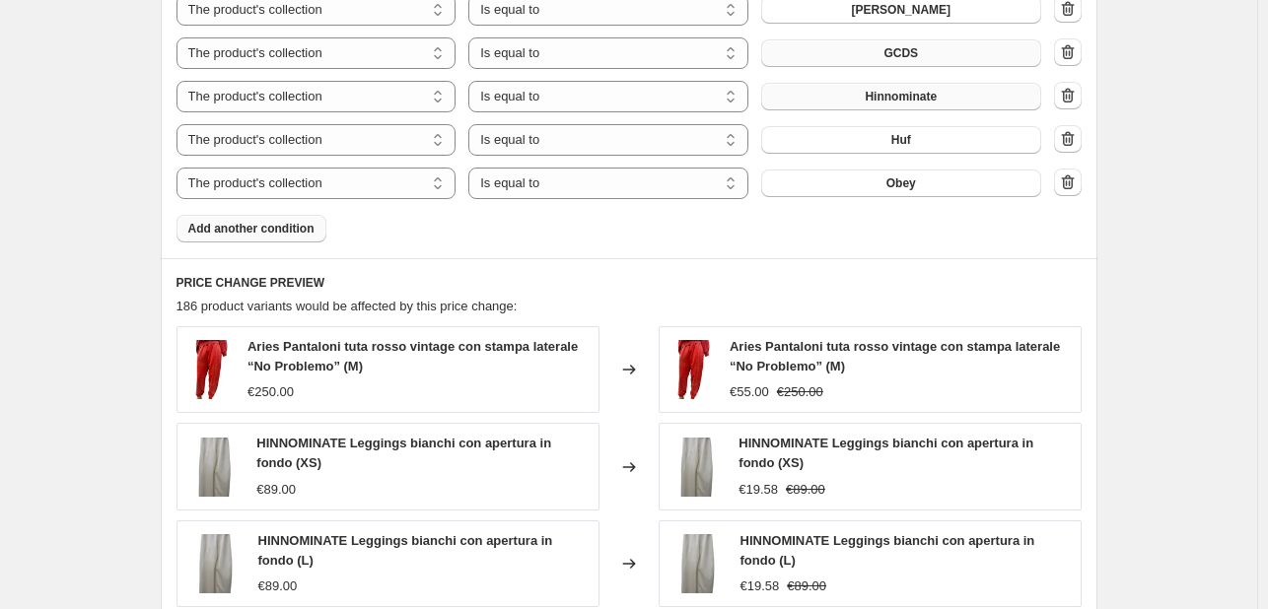
click at [310, 230] on span "Add another condition" at bounding box center [251, 229] width 126 height 16
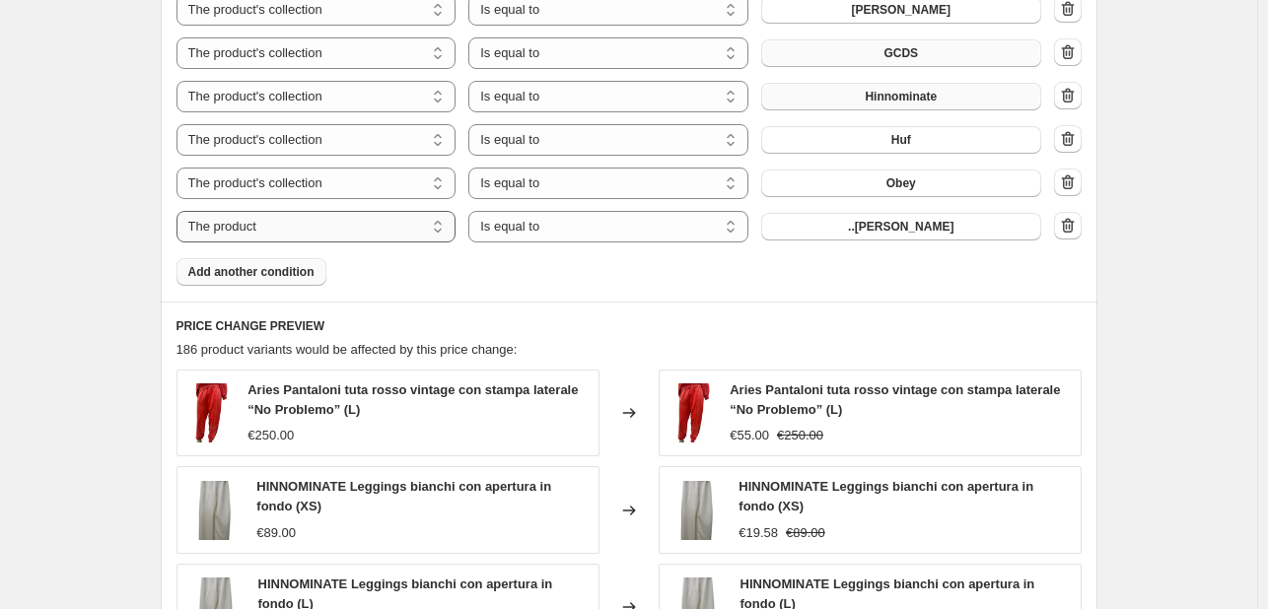
click at [310, 230] on select "The product The product's collection The product's tag The product's vendor The…" at bounding box center [316, 227] width 280 height 32
select select "collection"
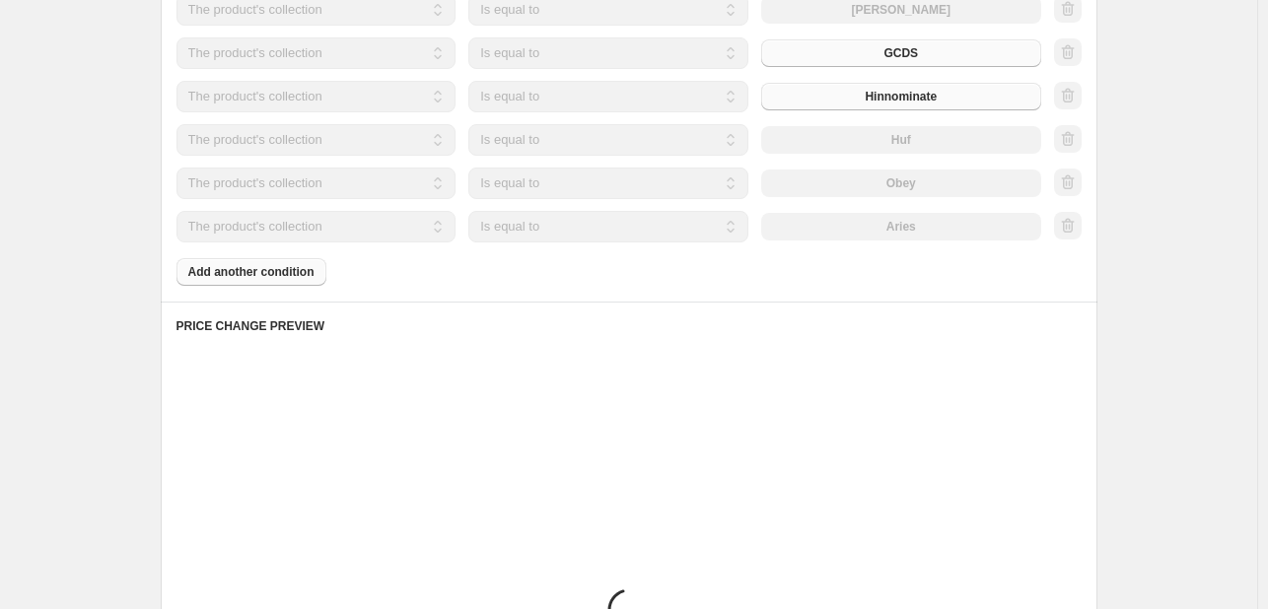
click at [817, 242] on div "Products must match: all conditions any condition The product The product's col…" at bounding box center [628, 27] width 905 height 517
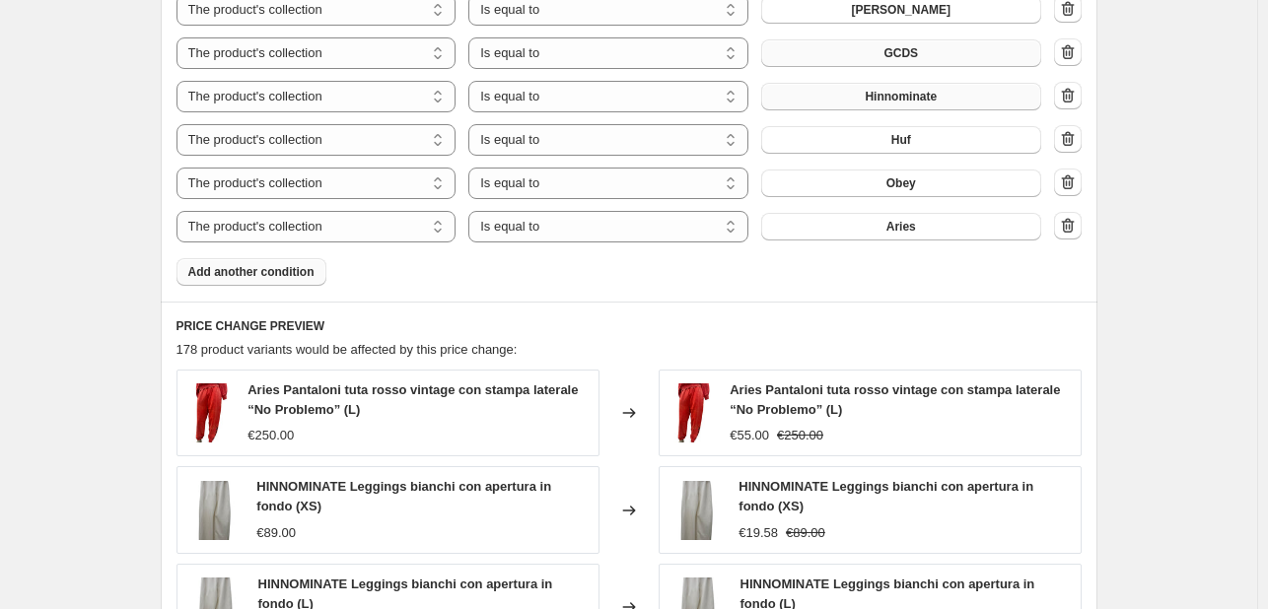
click at [817, 242] on div "Products must match: all conditions any condition The product The product's col…" at bounding box center [628, 27] width 905 height 517
click at [833, 230] on button "Aries" at bounding box center [901, 227] width 280 height 28
click at [1074, 236] on button "button" at bounding box center [1068, 226] width 28 height 28
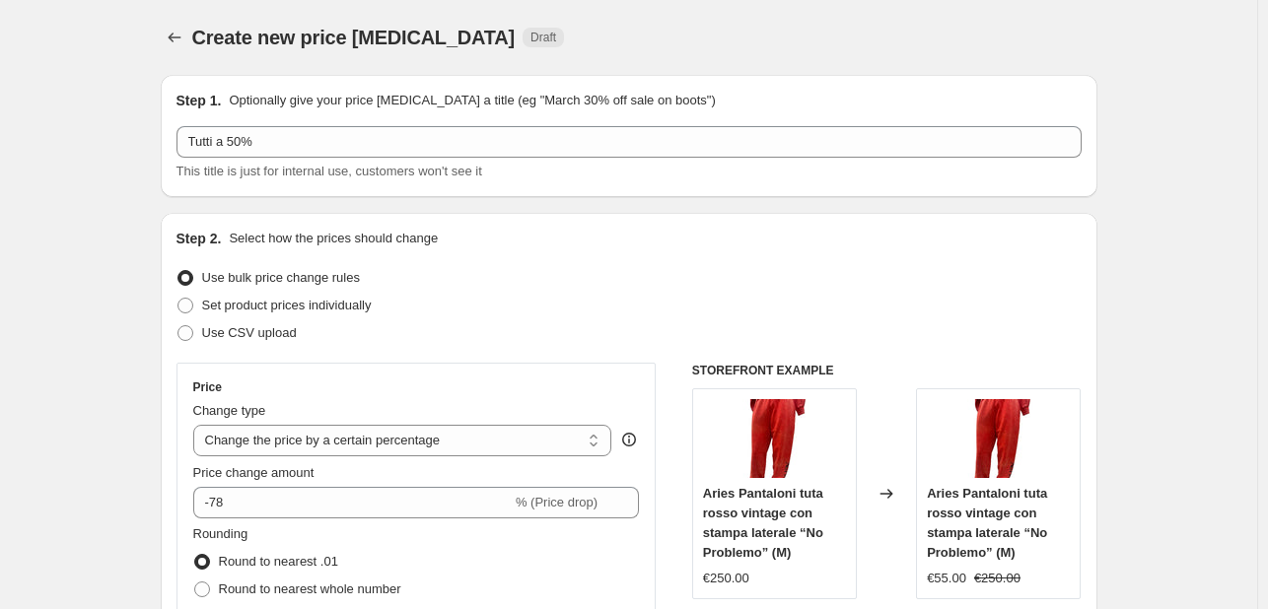
scroll to position [0, 0]
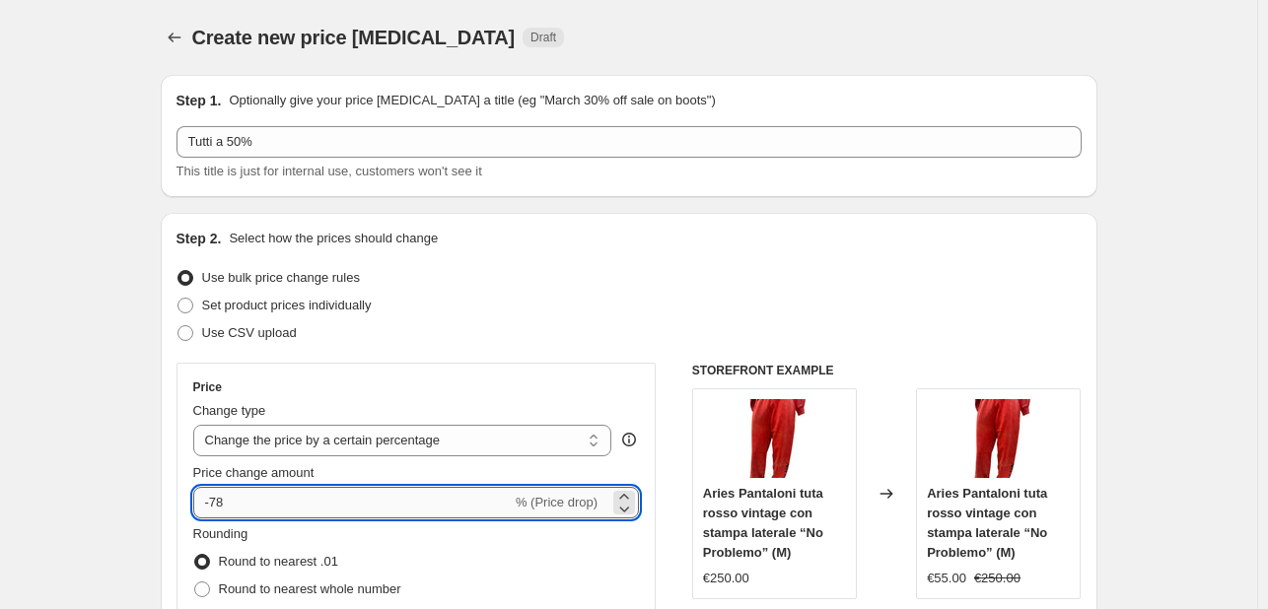
click at [280, 487] on input "-78" at bounding box center [352, 503] width 318 height 32
type input "-7"
type input "-50"
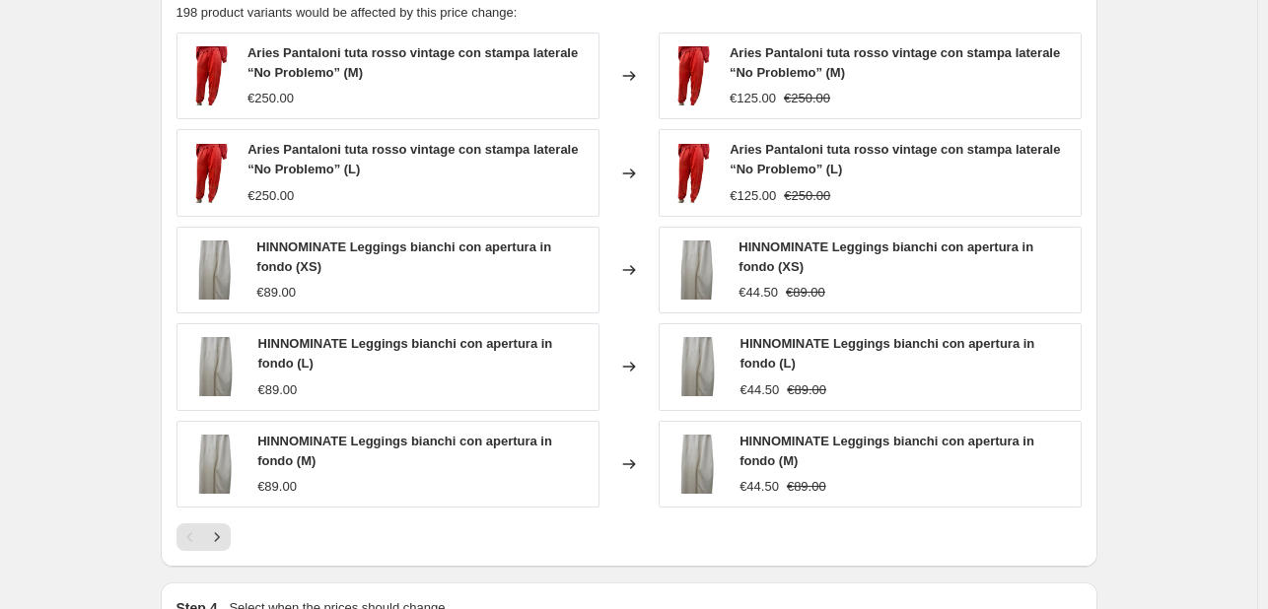
scroll to position [1916, 0]
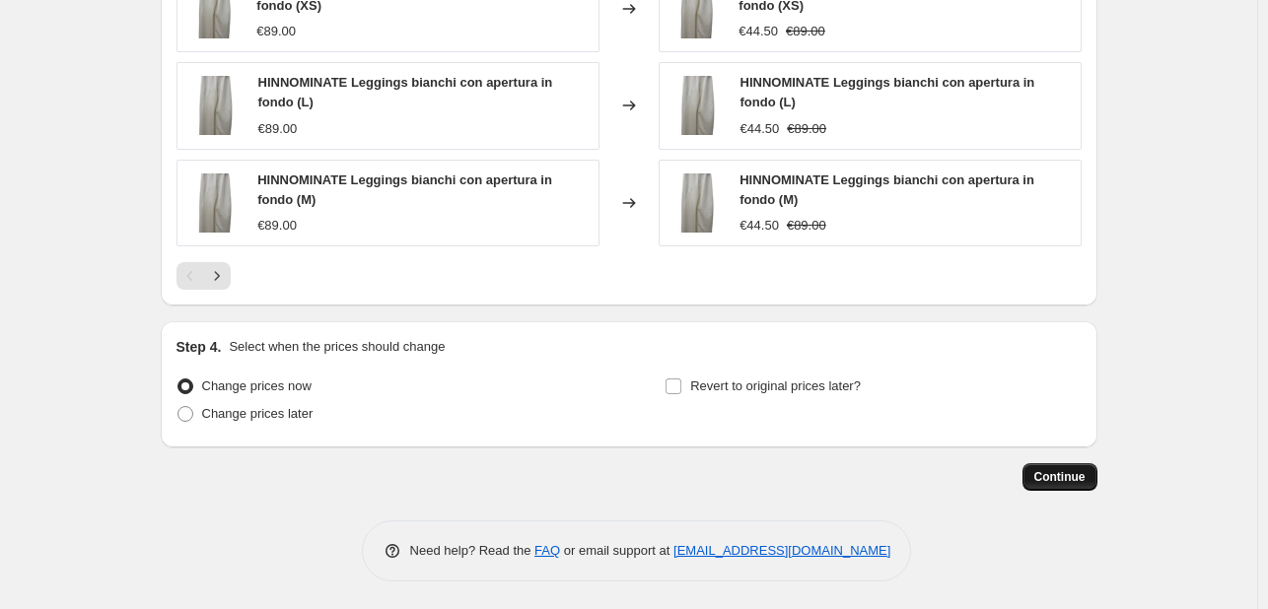
click at [1044, 463] on button "Continue" at bounding box center [1059, 477] width 75 height 28
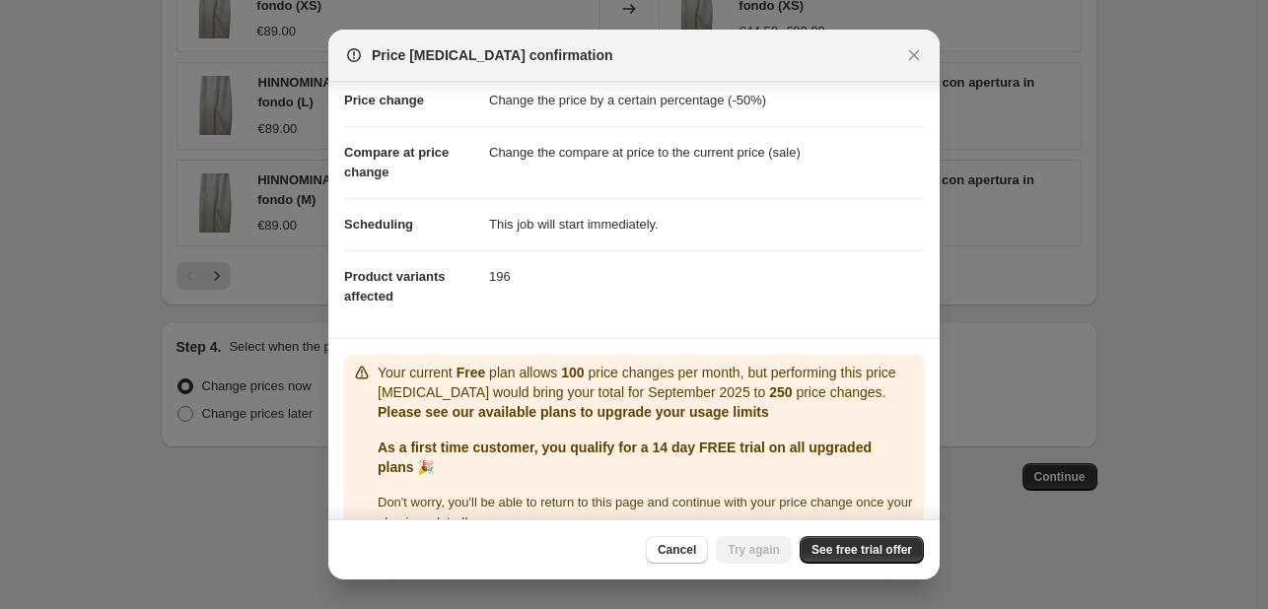
scroll to position [78, 0]
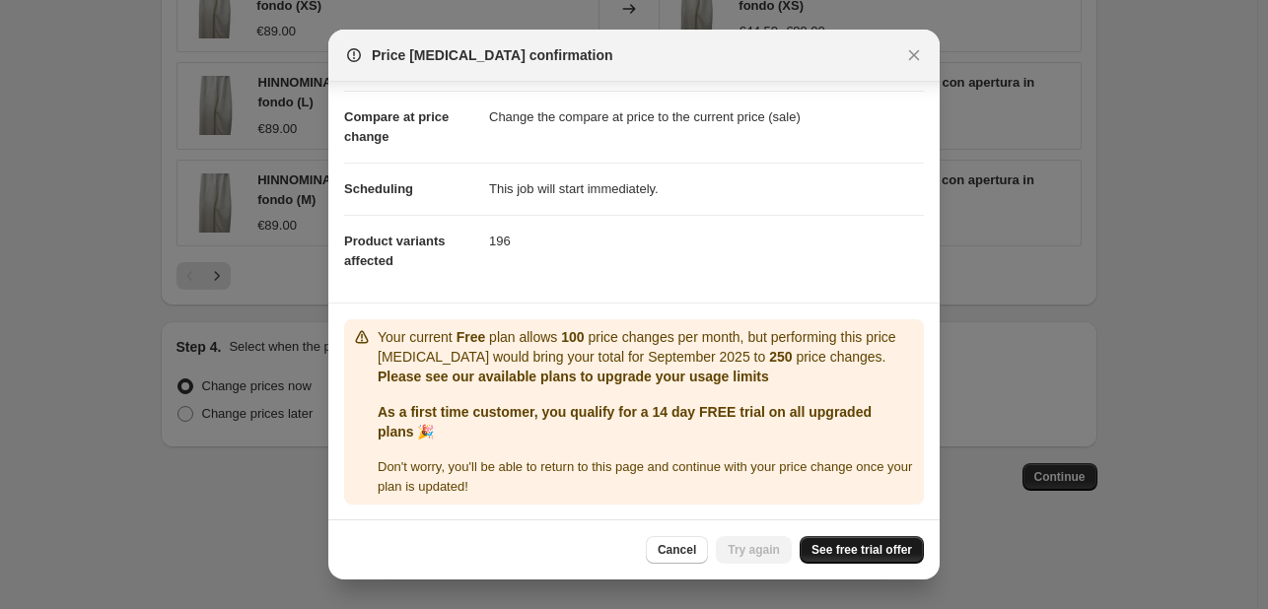
click at [863, 542] on span "See free trial offer" at bounding box center [861, 550] width 101 height 16
click at [696, 552] on span "Cancel" at bounding box center [676, 550] width 38 height 16
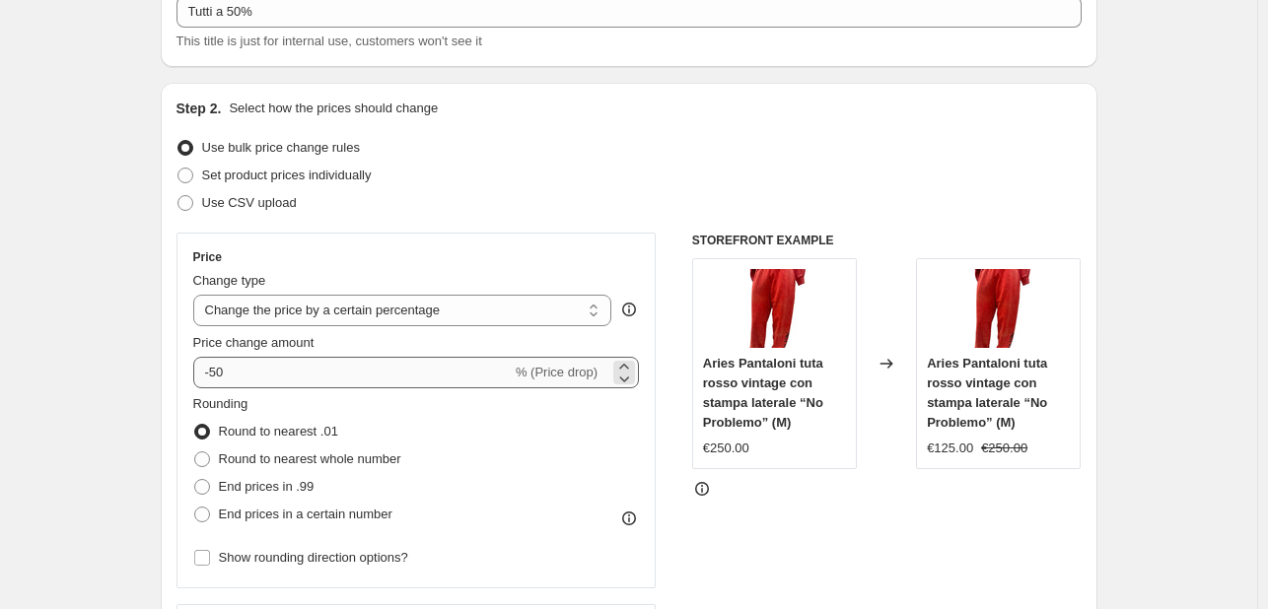
scroll to position [0, 0]
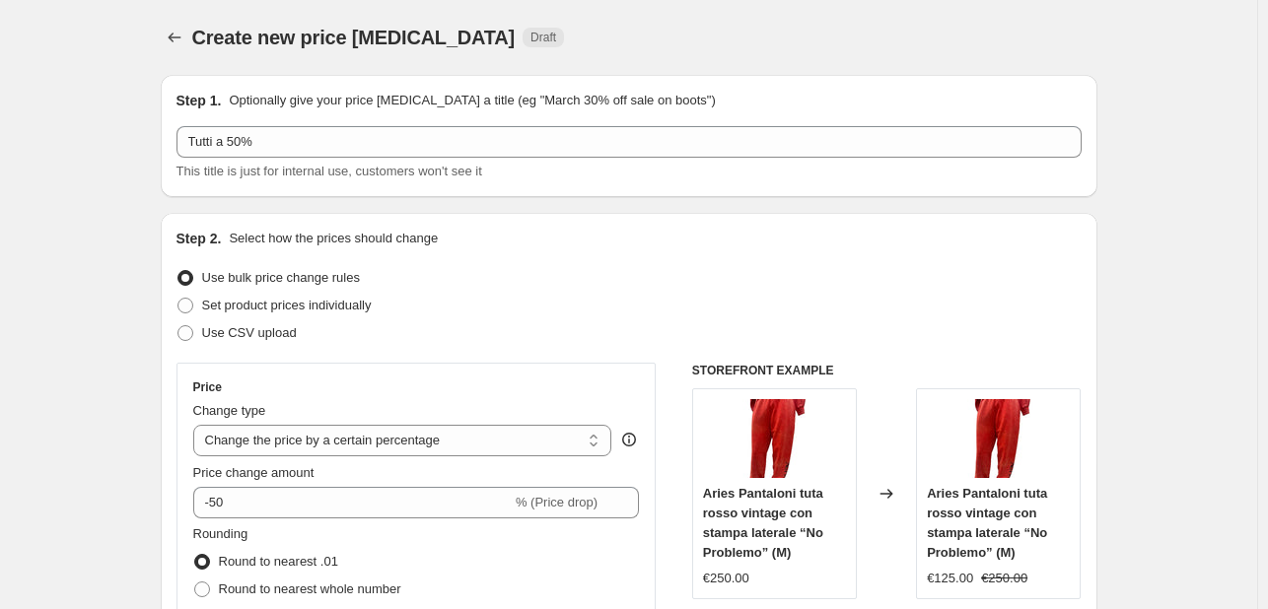
click at [193, 59] on div "Create new price change job. This page is ready Create new price change job Dra…" at bounding box center [629, 37] width 936 height 75
click at [167, 32] on button "Price change jobs" at bounding box center [175, 38] width 28 height 28
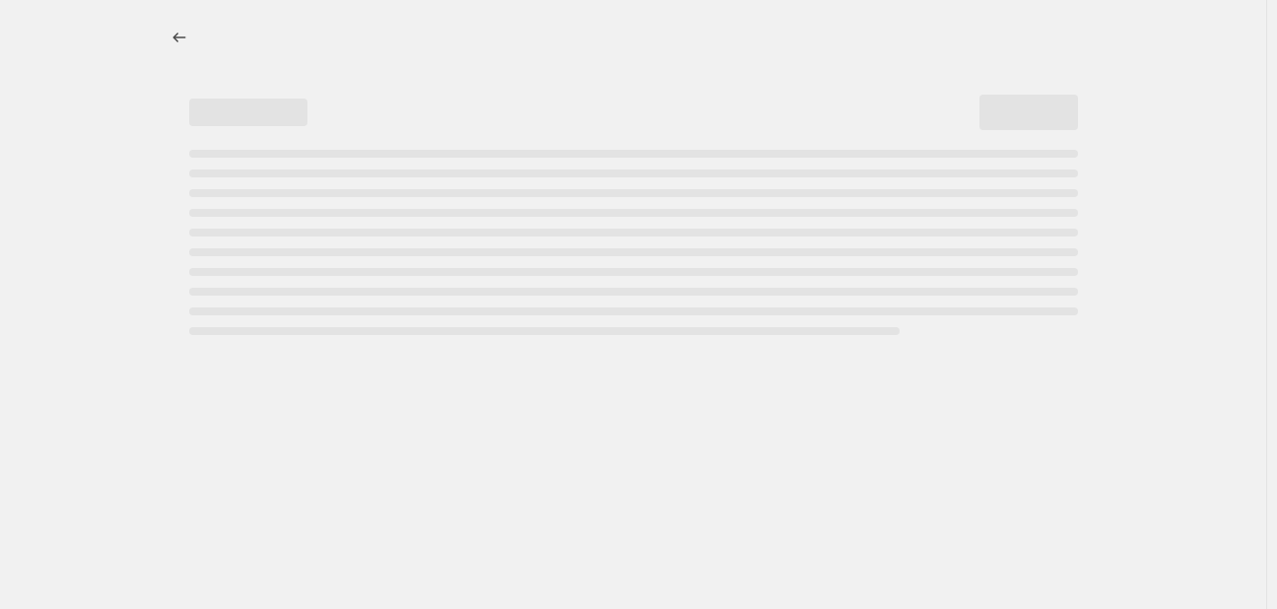
select select "percentage"
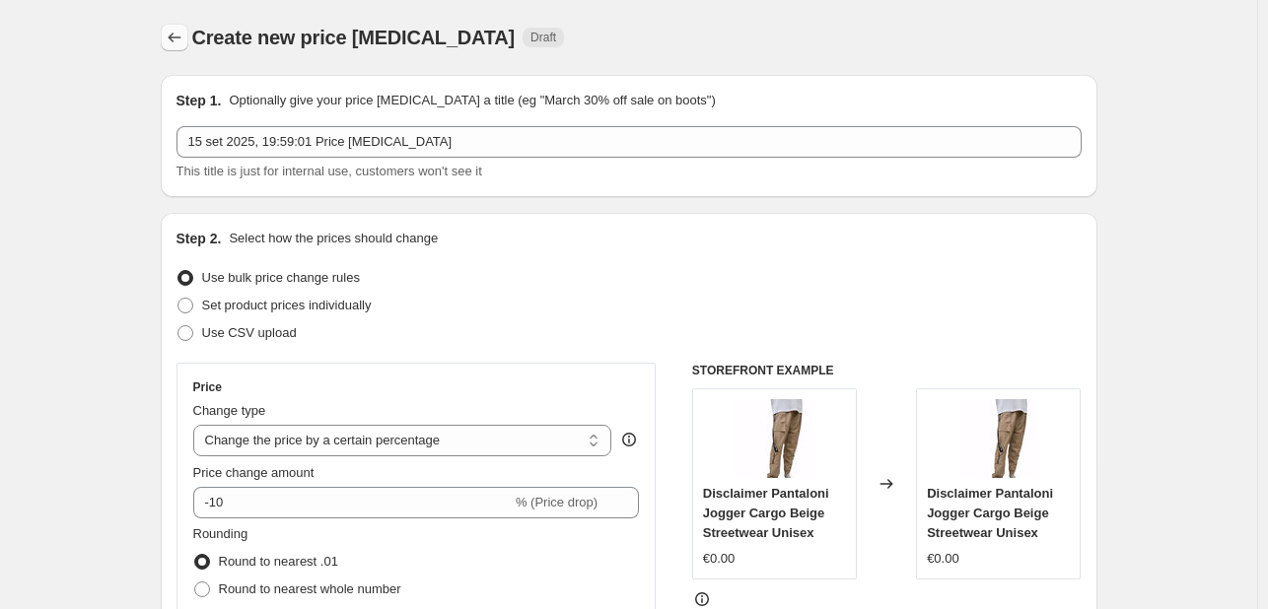
click at [170, 32] on icon "Price change jobs" at bounding box center [175, 38] width 20 height 20
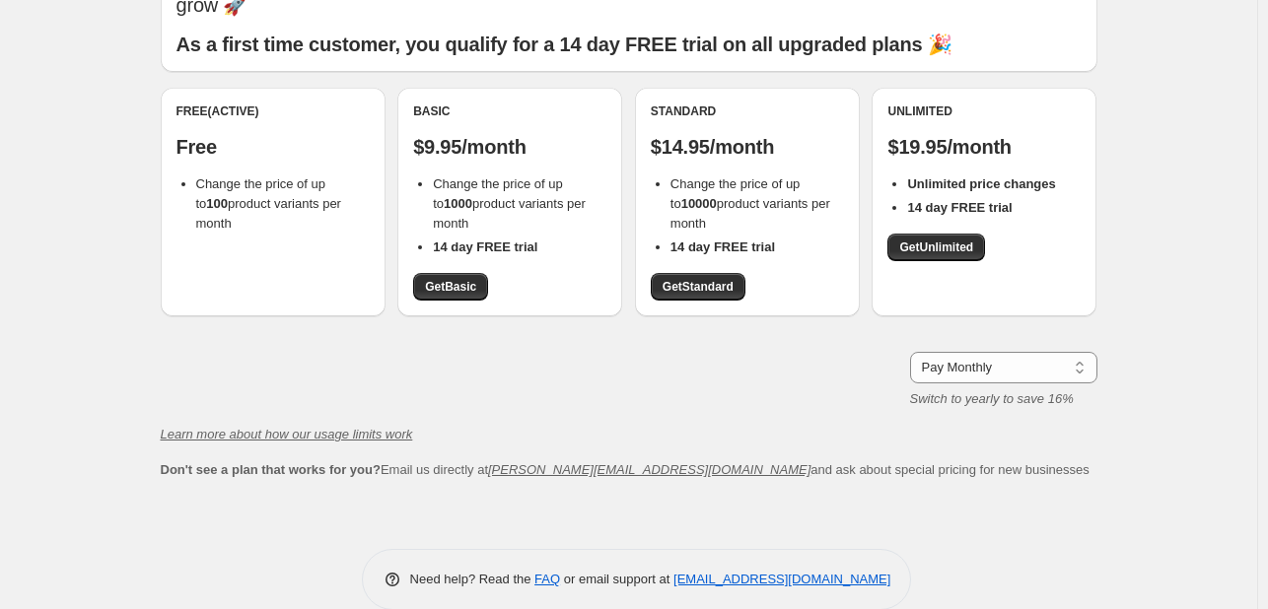
scroll to position [122, 0]
